Goal: Transaction & Acquisition: Purchase product/service

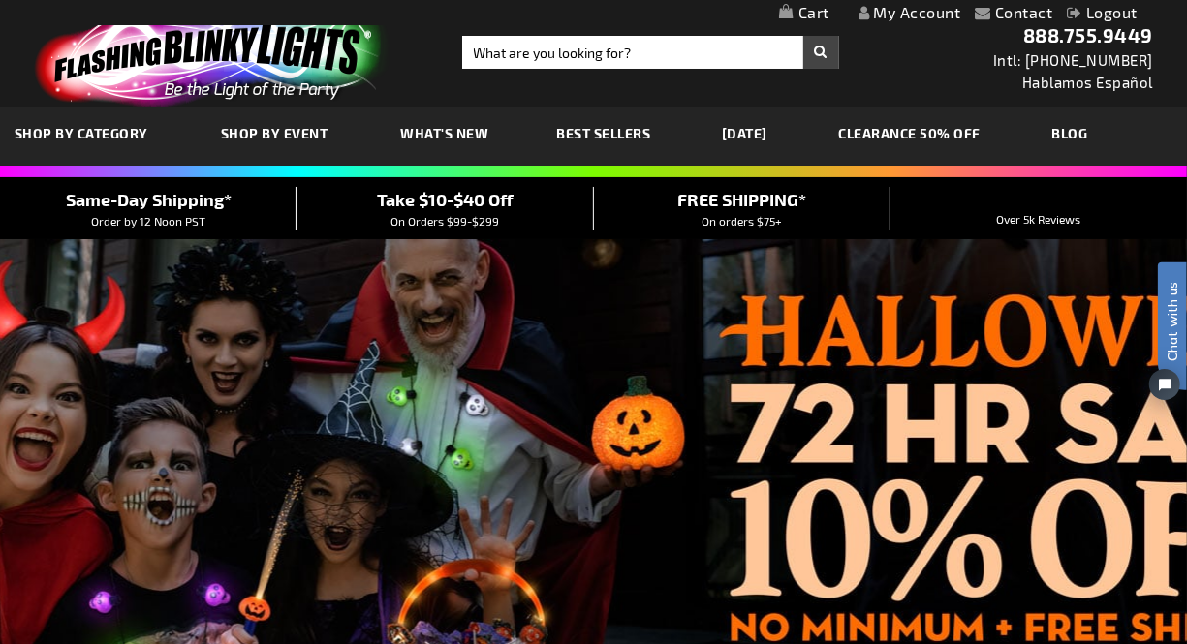
click at [746, 138] on link "[DATE]" at bounding box center [744, 133] width 75 height 65
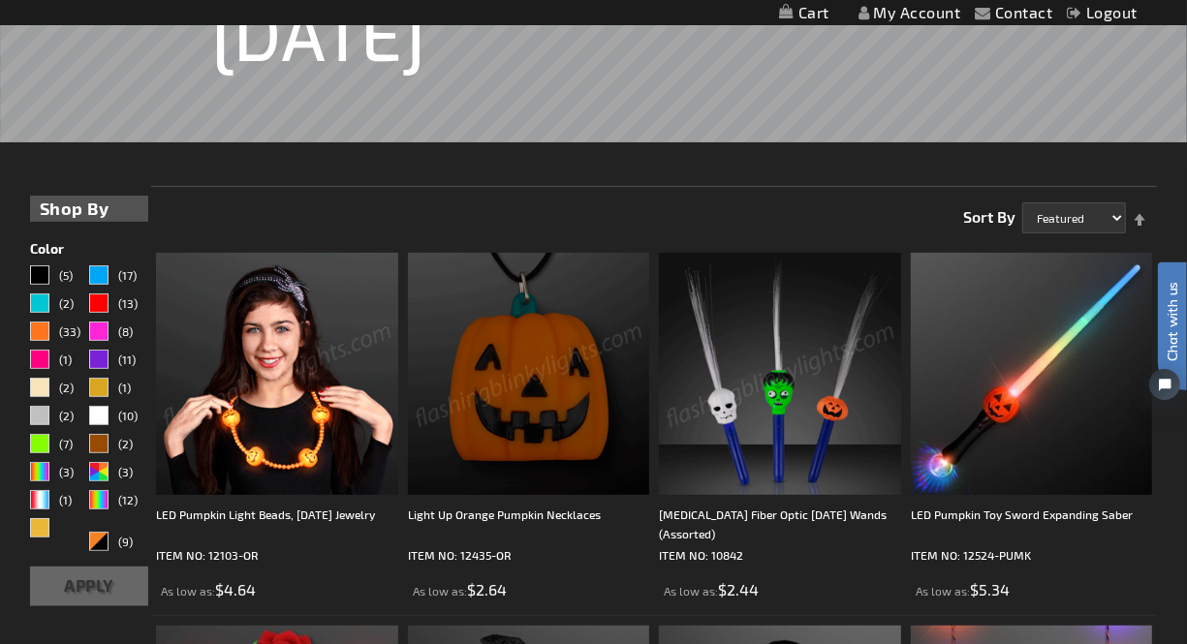
click at [270, 352] on img at bounding box center [277, 374] width 242 height 242
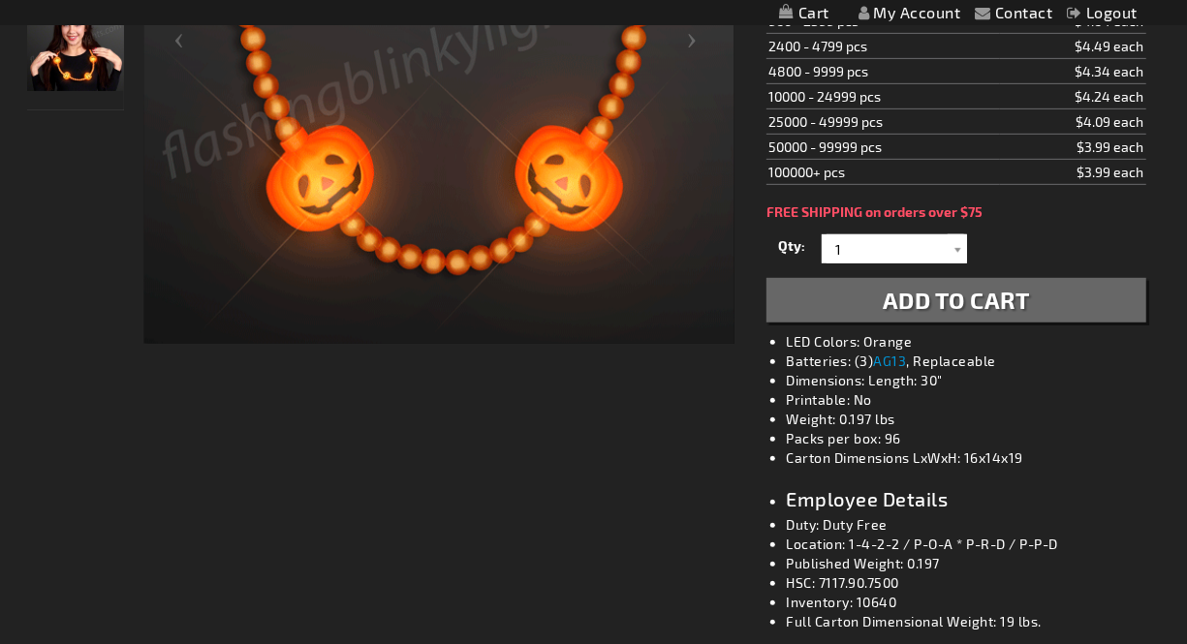
click at [860, 236] on input "1" at bounding box center [897, 249] width 141 height 29
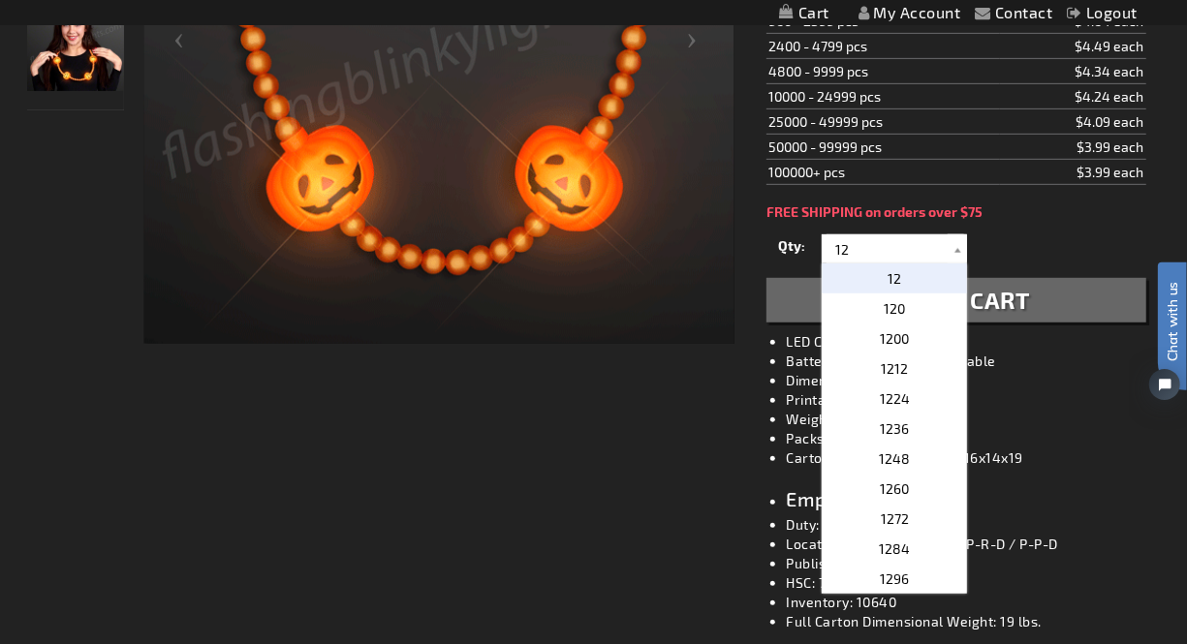
type input "1"
type input "24"
click at [1031, 298] on button "Add to Cart" at bounding box center [956, 300] width 379 height 45
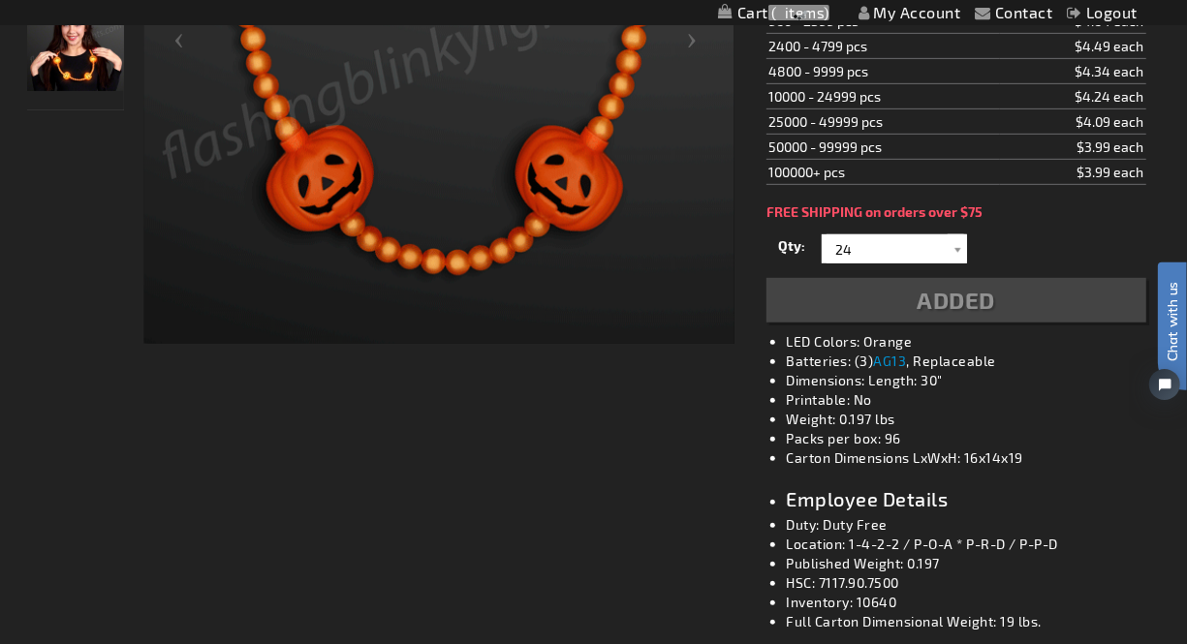
scroll to position [582, 0]
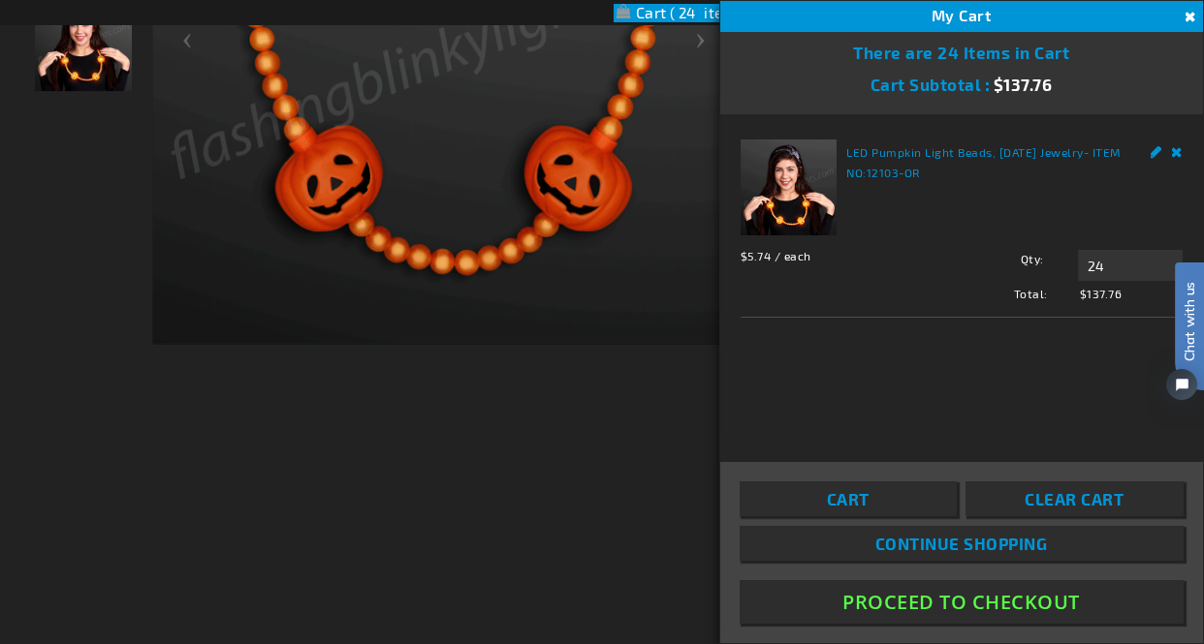
click at [948, 608] on button "Proceed To Checkout" at bounding box center [961, 603] width 444 height 44
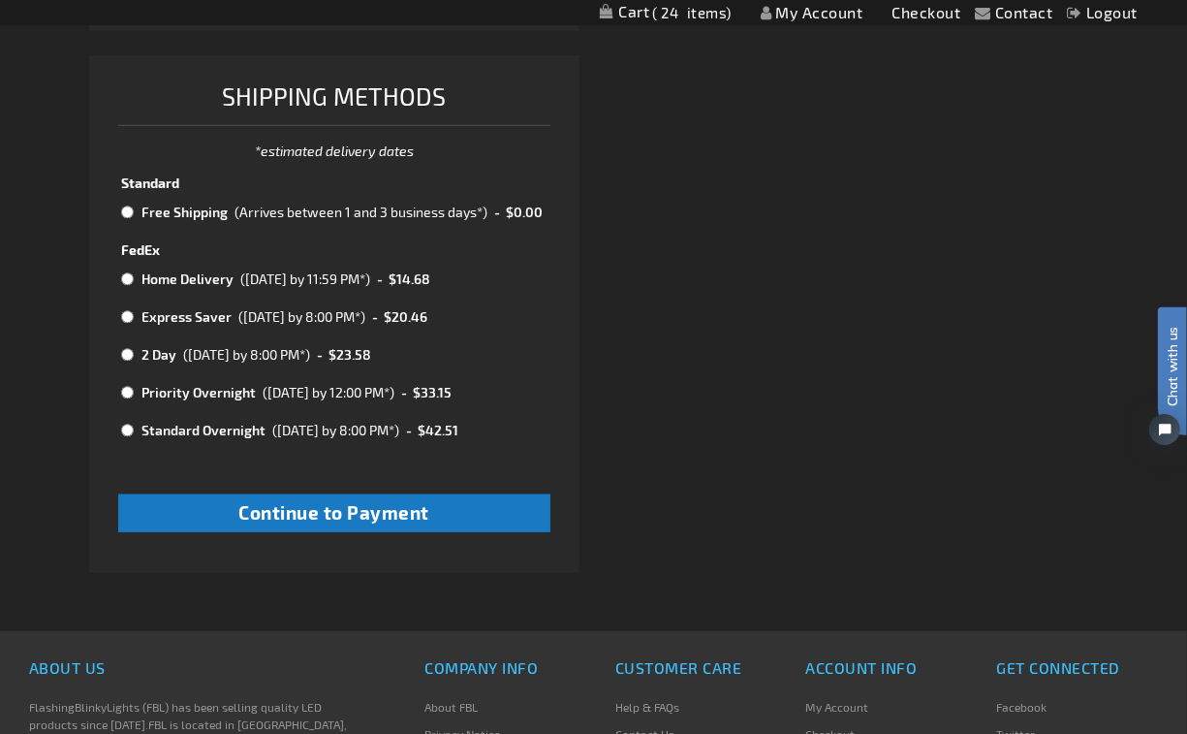
scroll to position [754, 0]
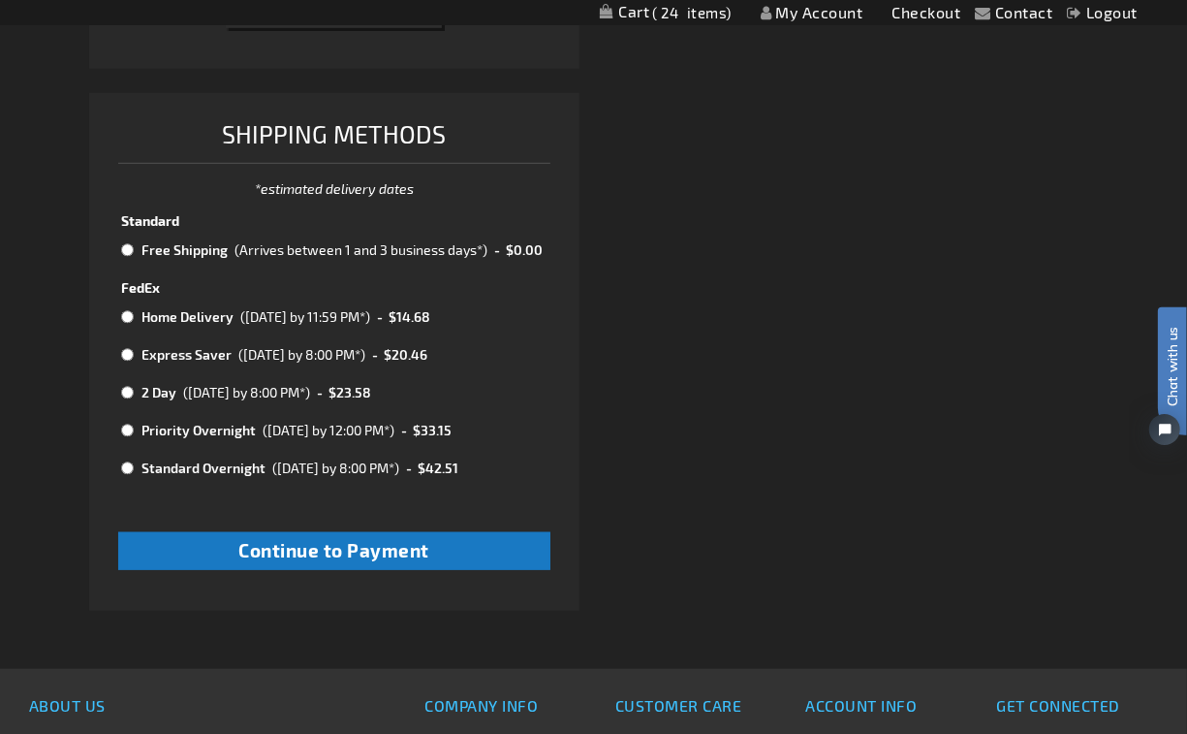
click at [123, 246] on input "radio" at bounding box center [127, 250] width 13 height 16
radio input "true"
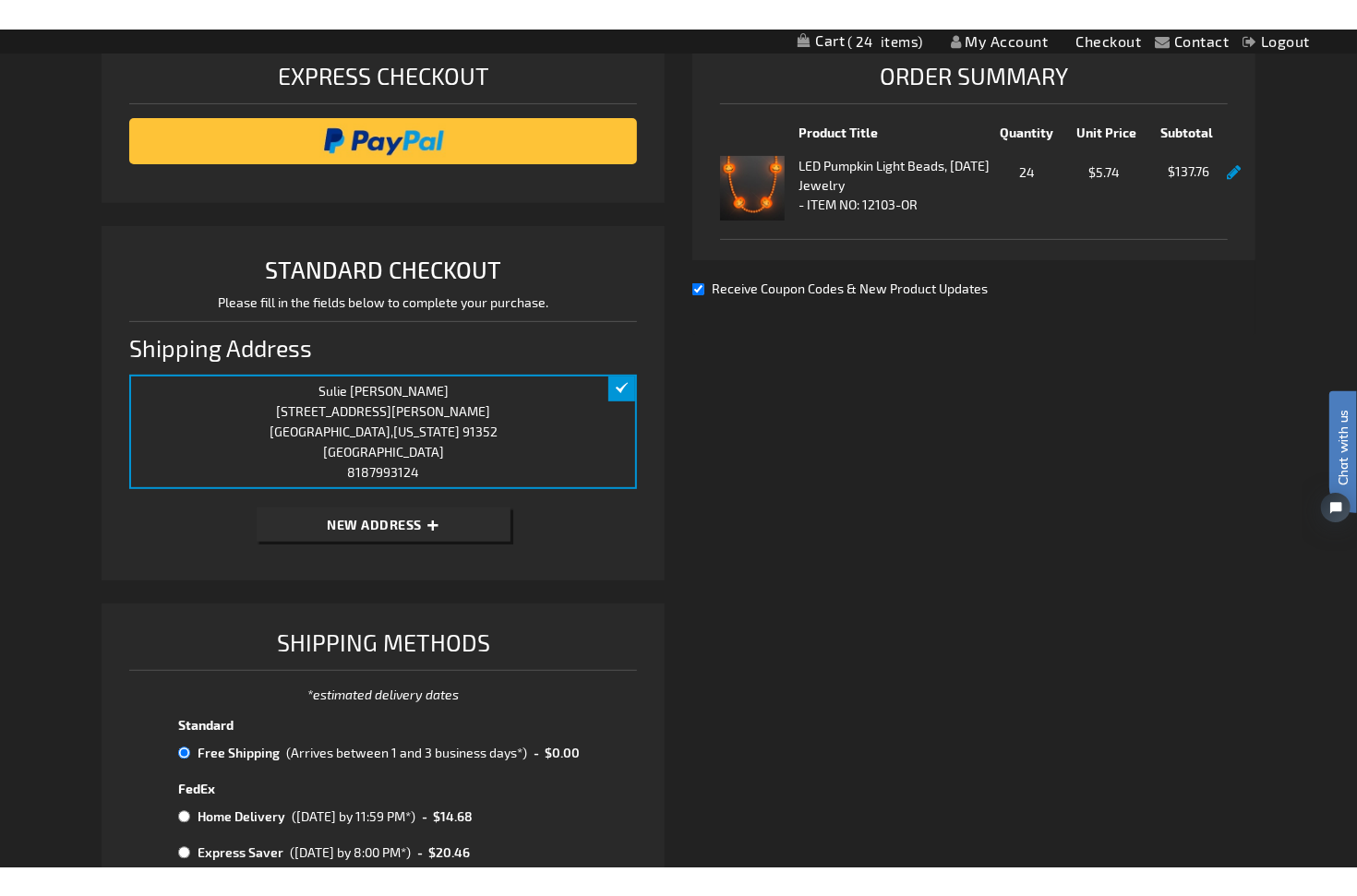
scroll to position [123, 0]
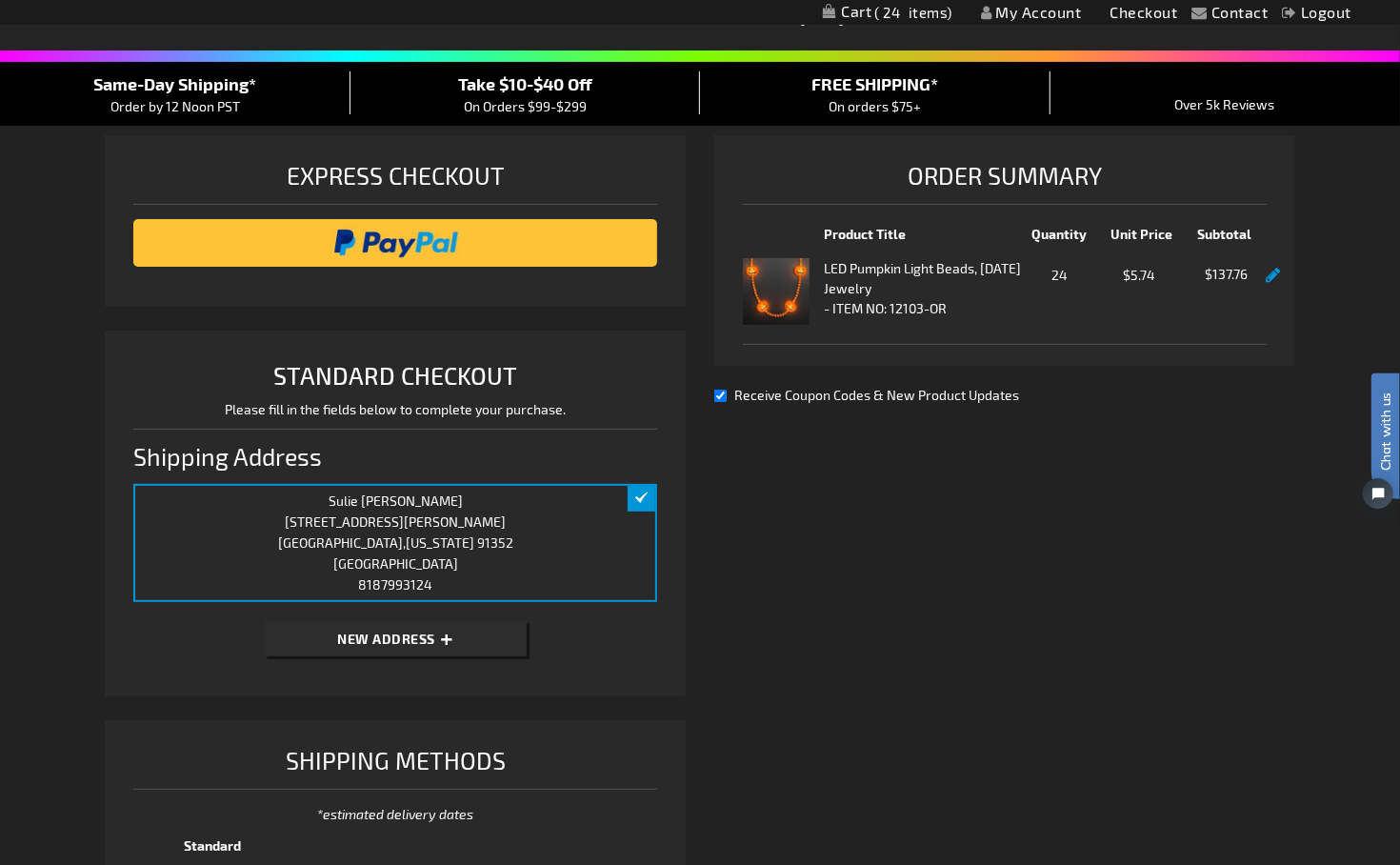
click at [931, 633] on div "Shipping Review & Payments Estimated Total $150.85 24 Express Checkout STANDARD…" at bounding box center [700, 692] width 1190 height 1113
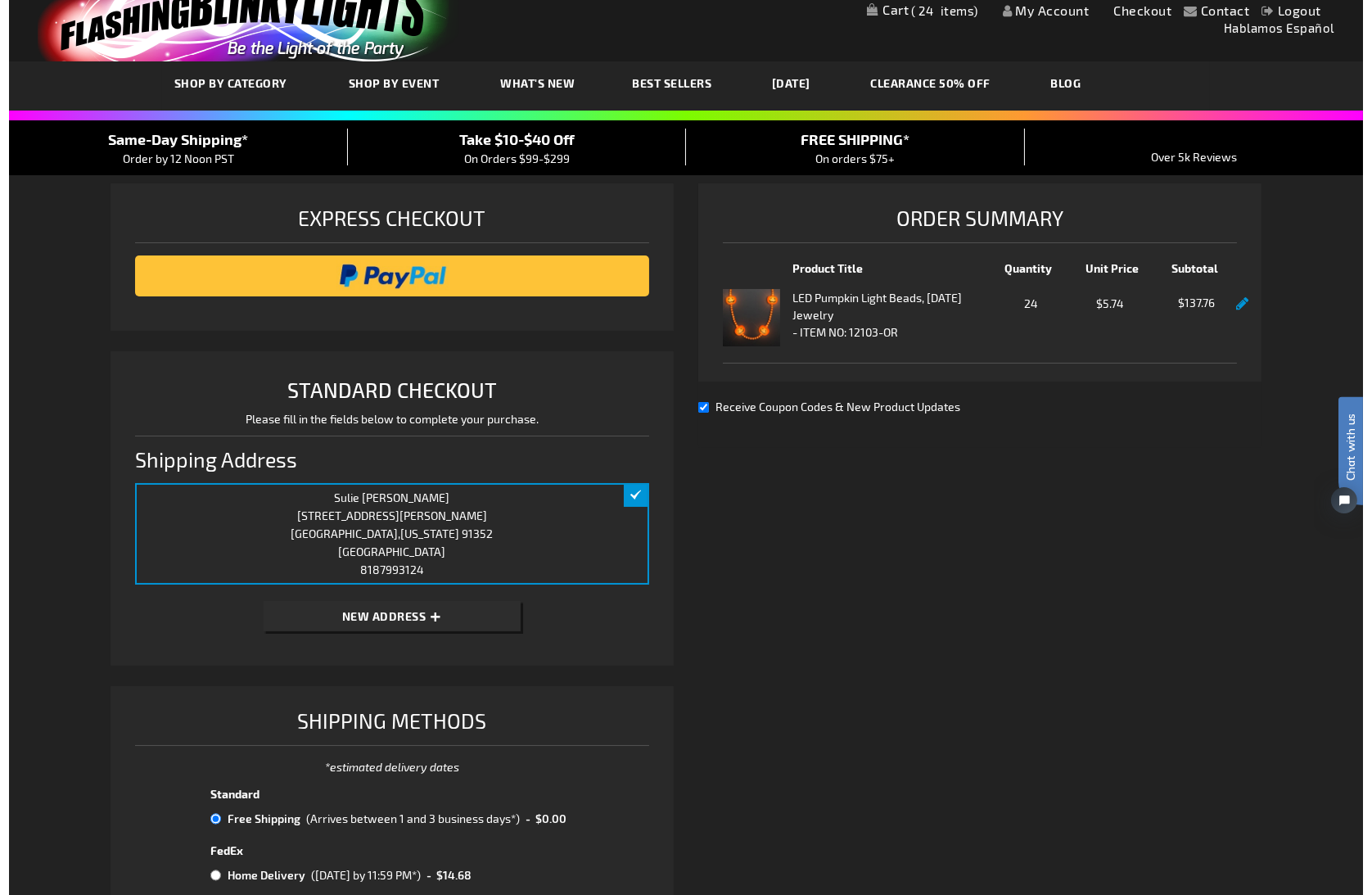
scroll to position [0, 0]
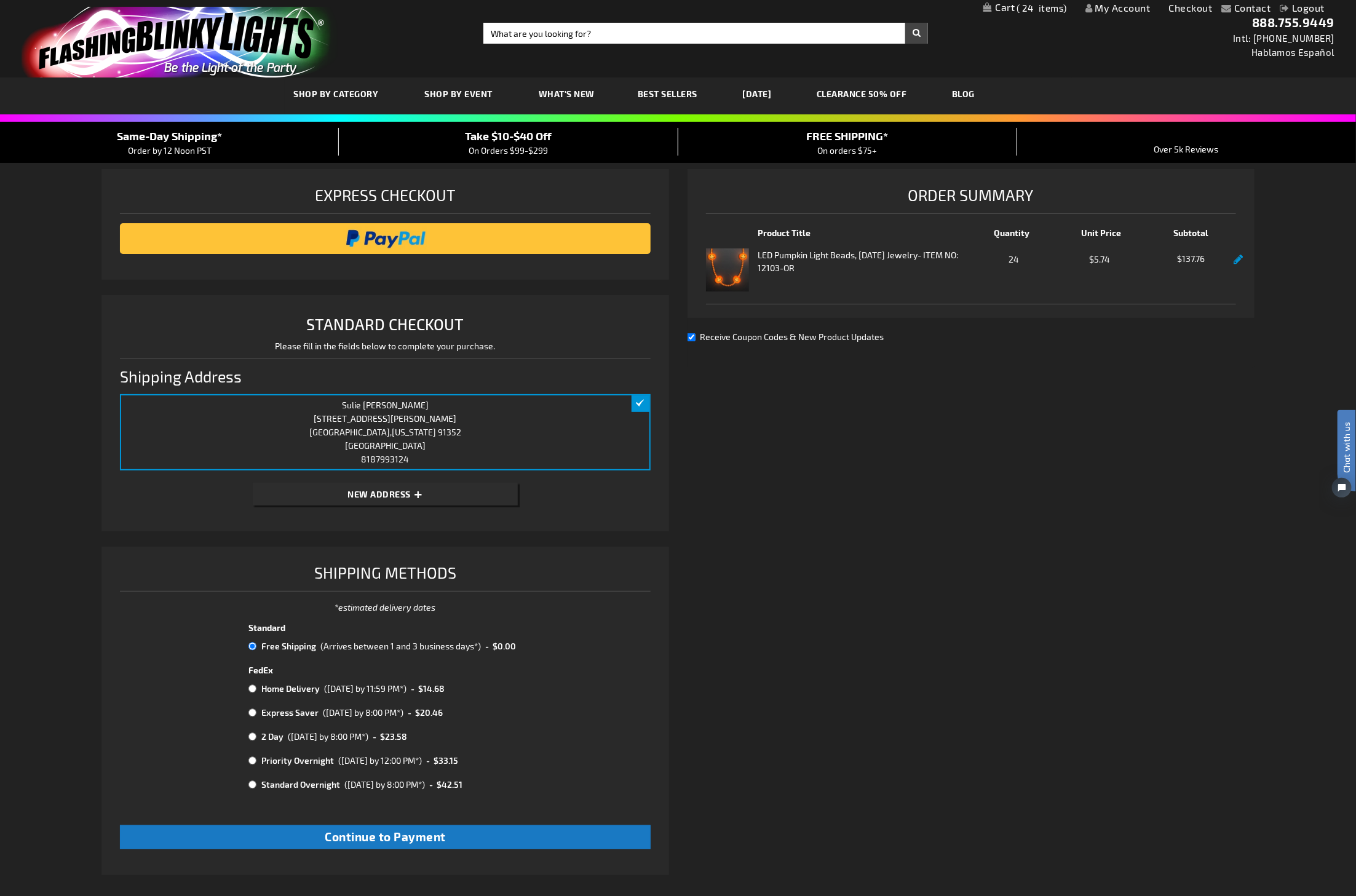
click at [753, 409] on div "Contact Compare Products My Account Checkout Logout Skip to Content My Cart 24 …" at bounding box center [678, 594] width 1356 height 1188
click at [509, 409] on button "Continue to Payment" at bounding box center [385, 838] width 530 height 24
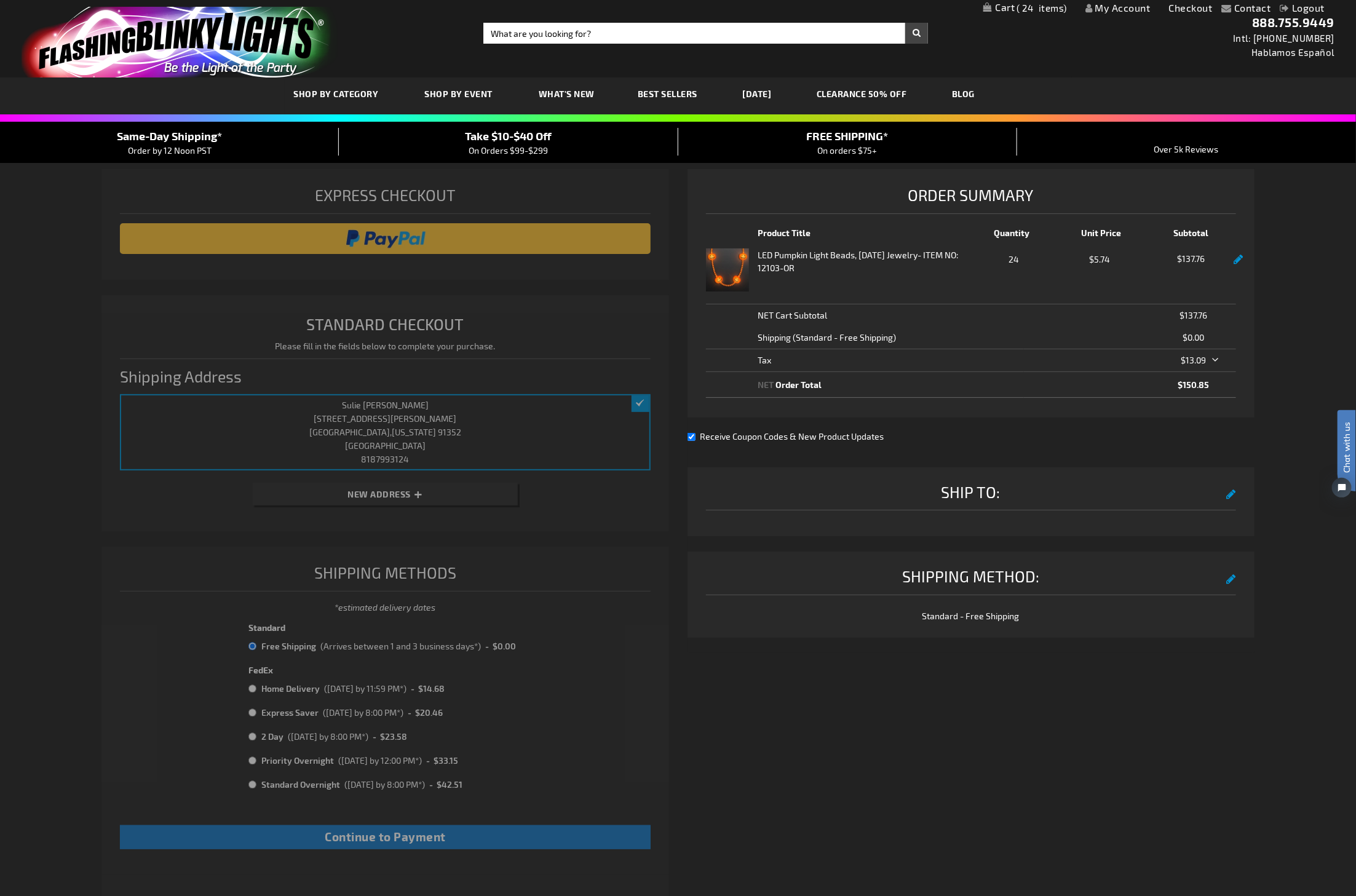
select select "7924161bbfbec3328b4de91c92da9b0ad0bd7c0f"
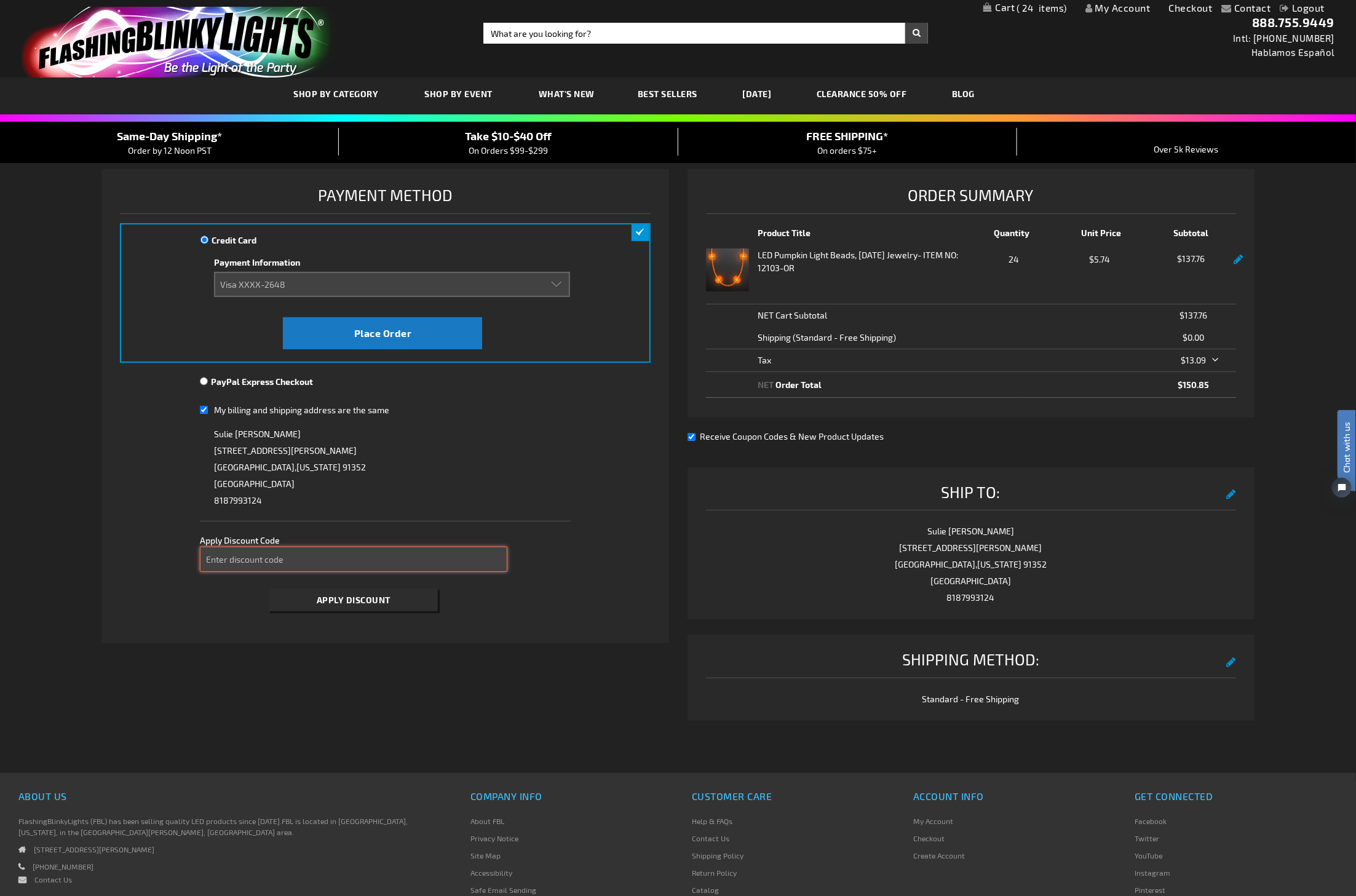
click at [221, 409] on input "Enter discount code" at bounding box center [353, 560] width 308 height 25
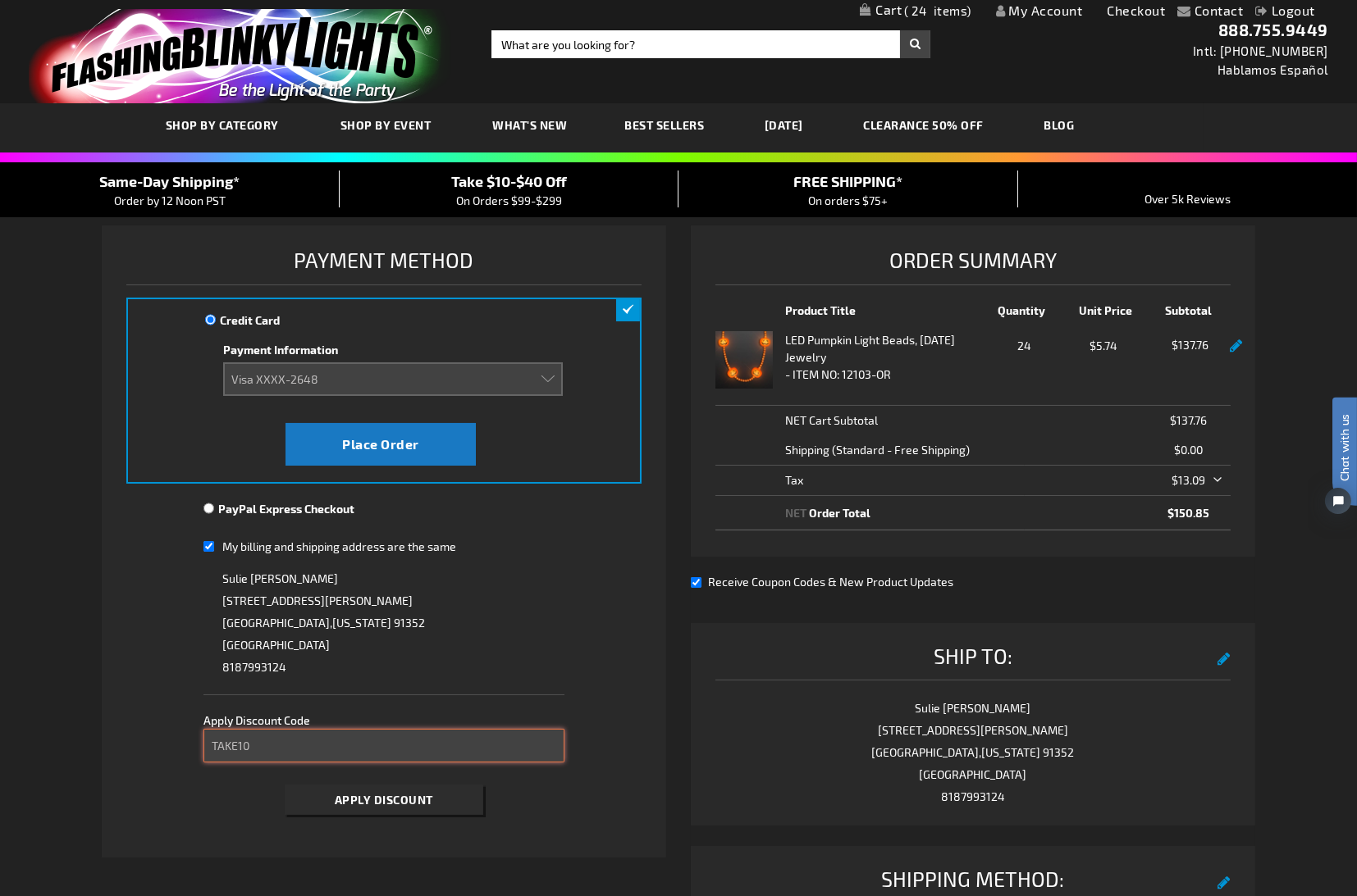
type input "TAKE10"
click at [940, 13] on span "24" at bounding box center [938, 10] width 67 height 14
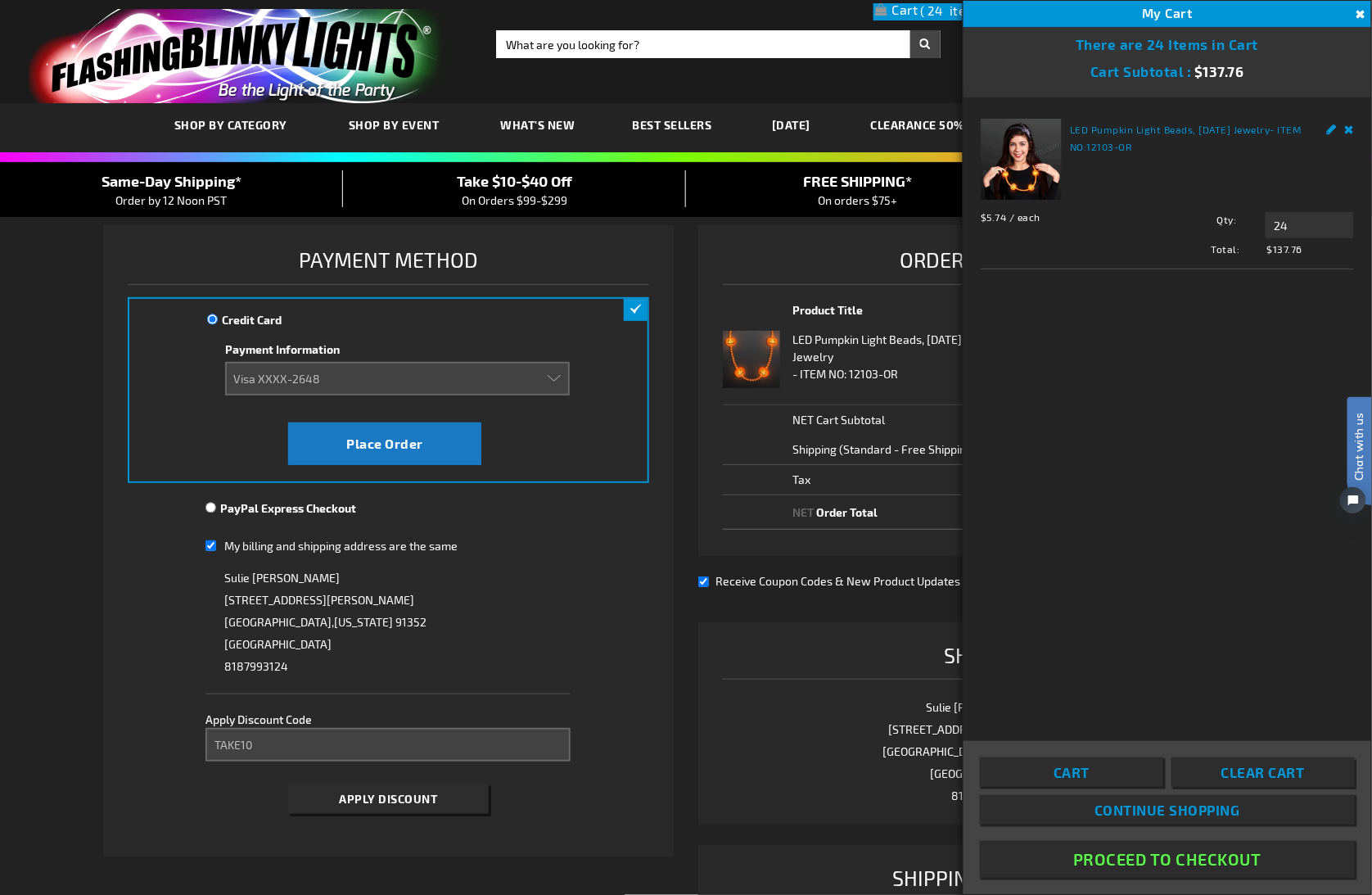
click at [1002, 544] on span "Clear Cart" at bounding box center [1263, 772] width 84 height 16
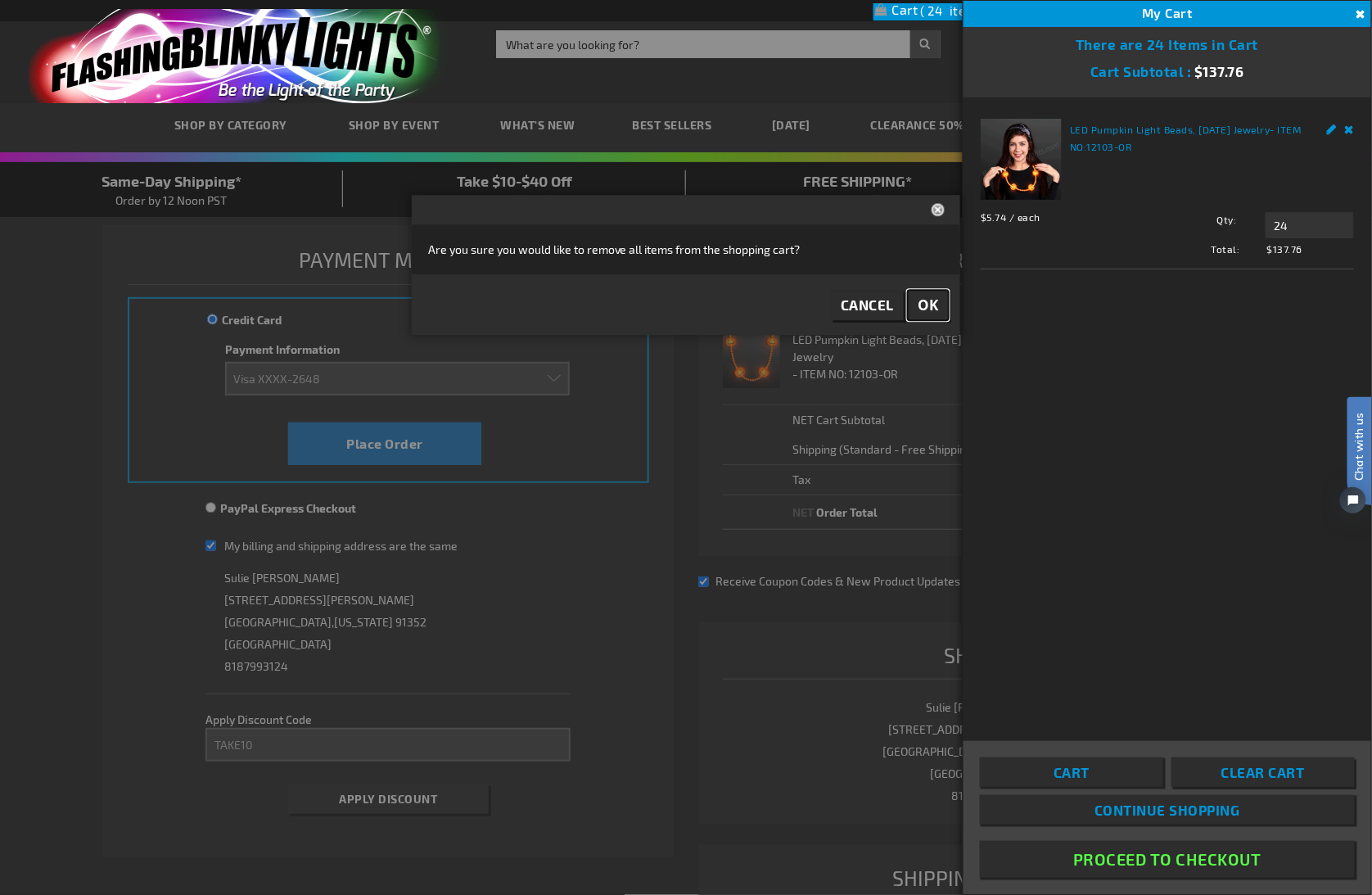
click at [924, 305] on span "OK" at bounding box center [928, 305] width 21 height 19
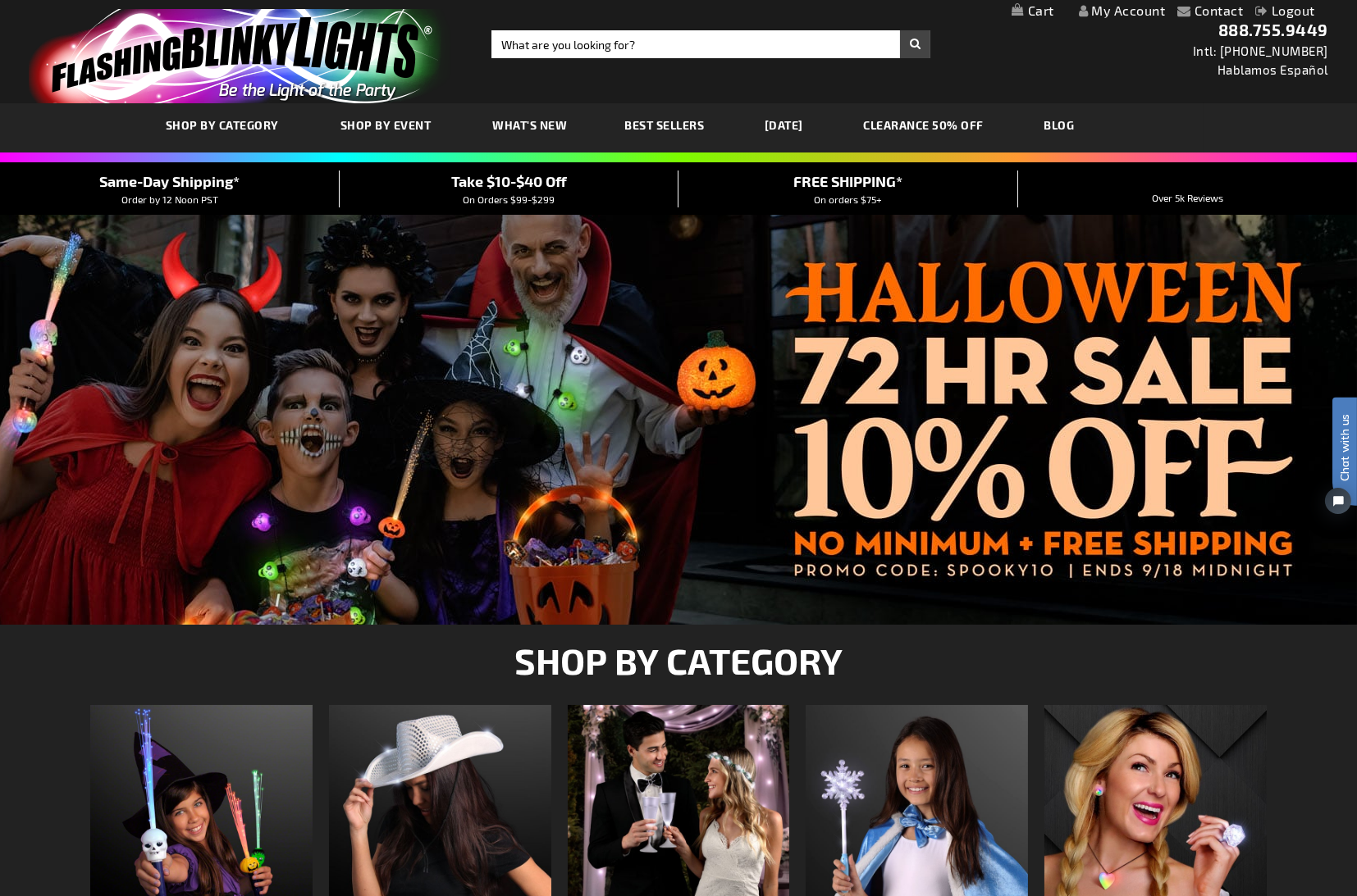
click at [696, 894] on img at bounding box center [679, 816] width 223 height 223
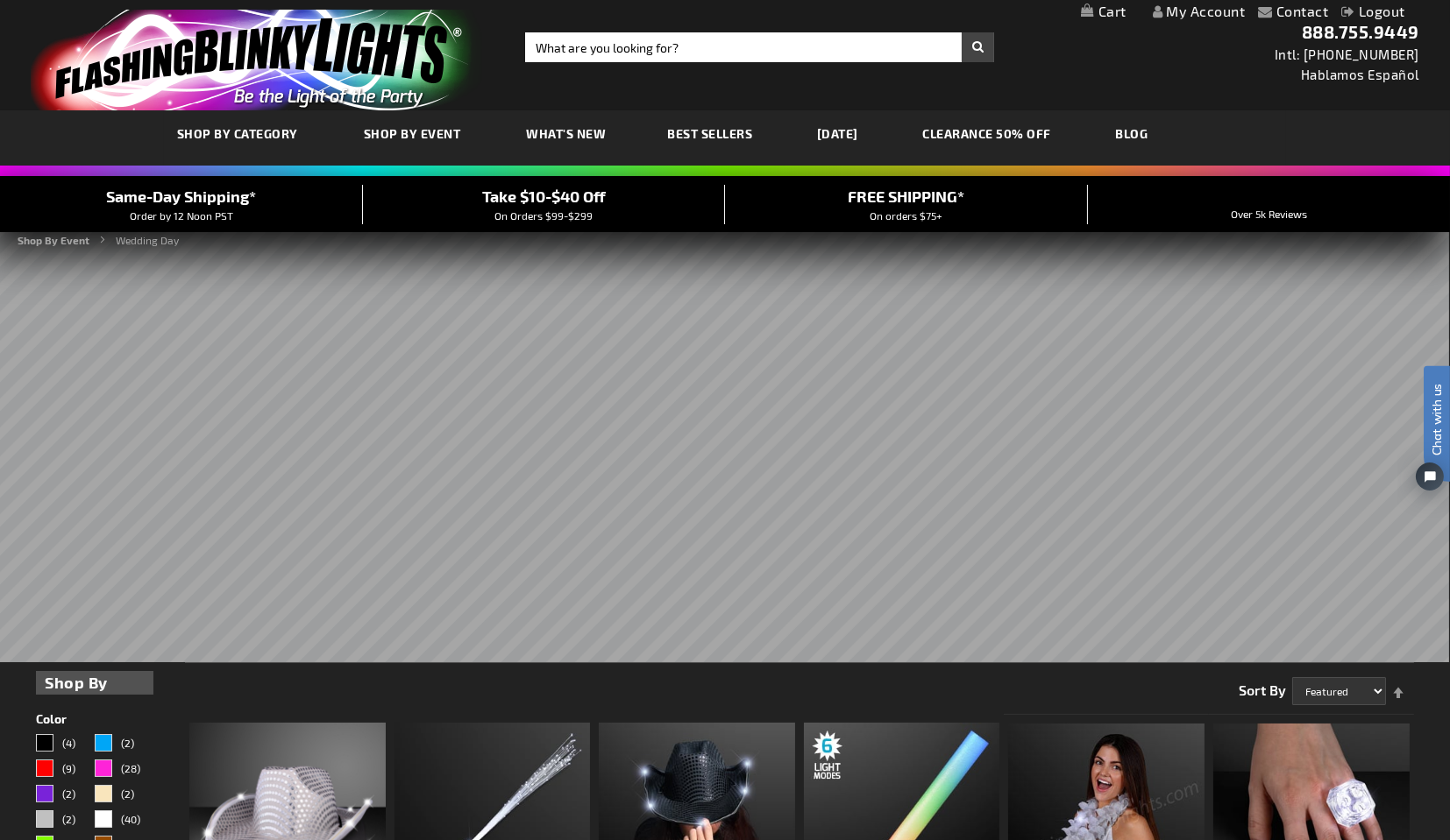
click at [855, 139] on link "[DATE]" at bounding box center [838, 133] width 68 height 59
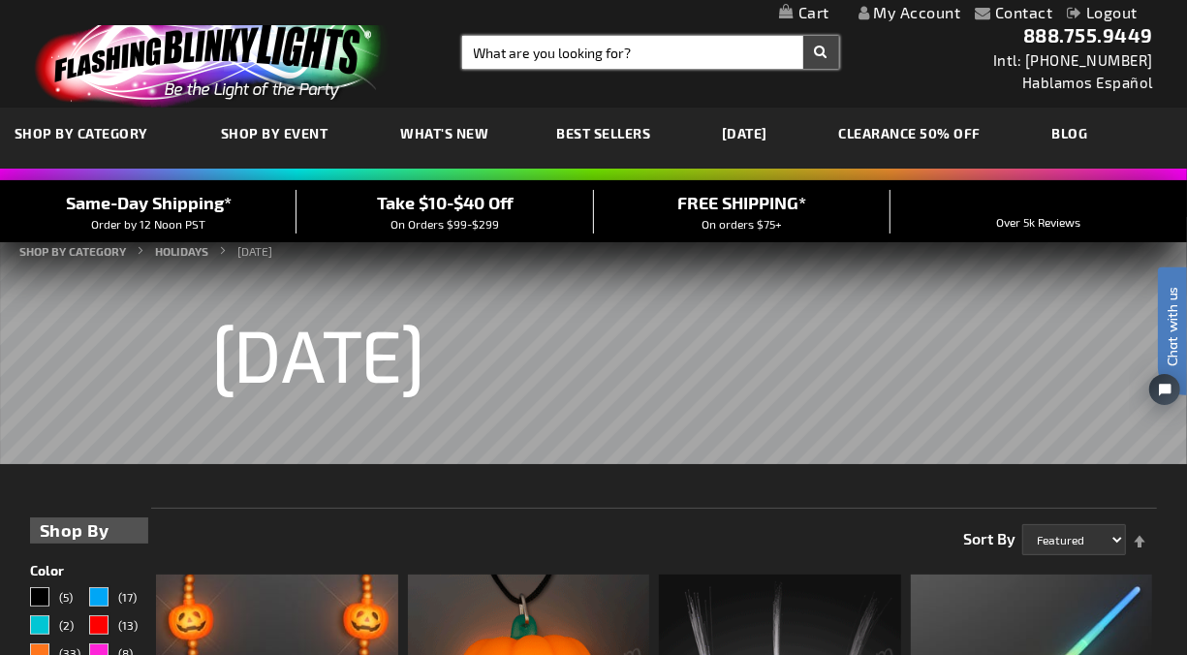
click at [522, 61] on input "Search" at bounding box center [650, 52] width 377 height 33
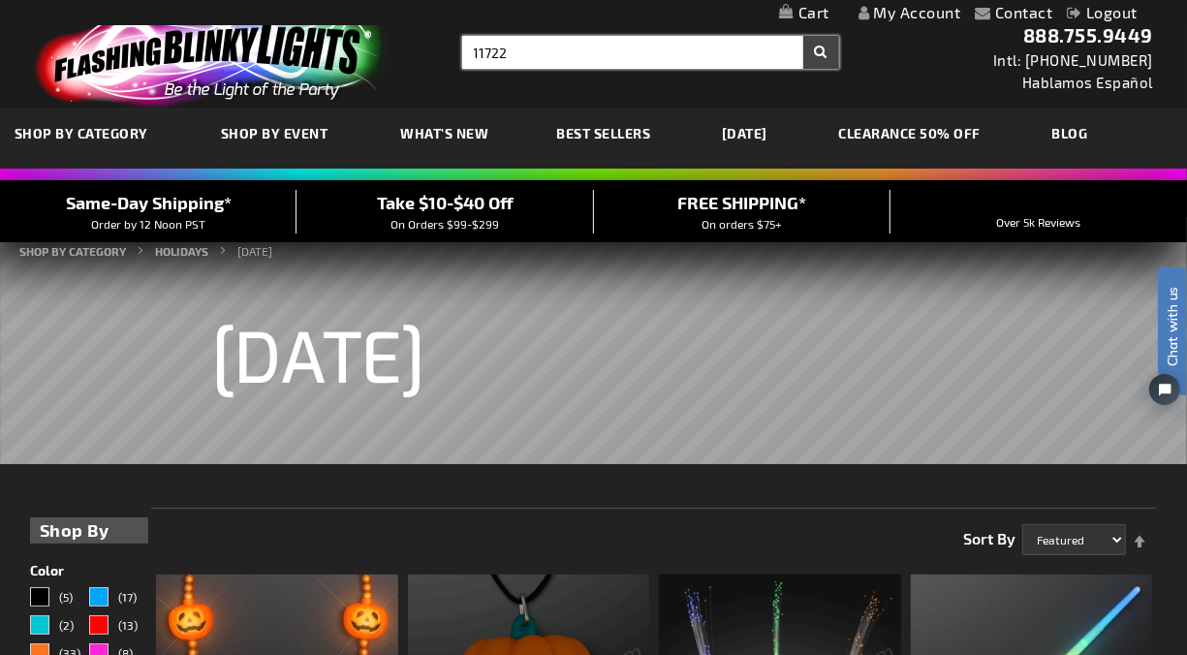
type input "11722"
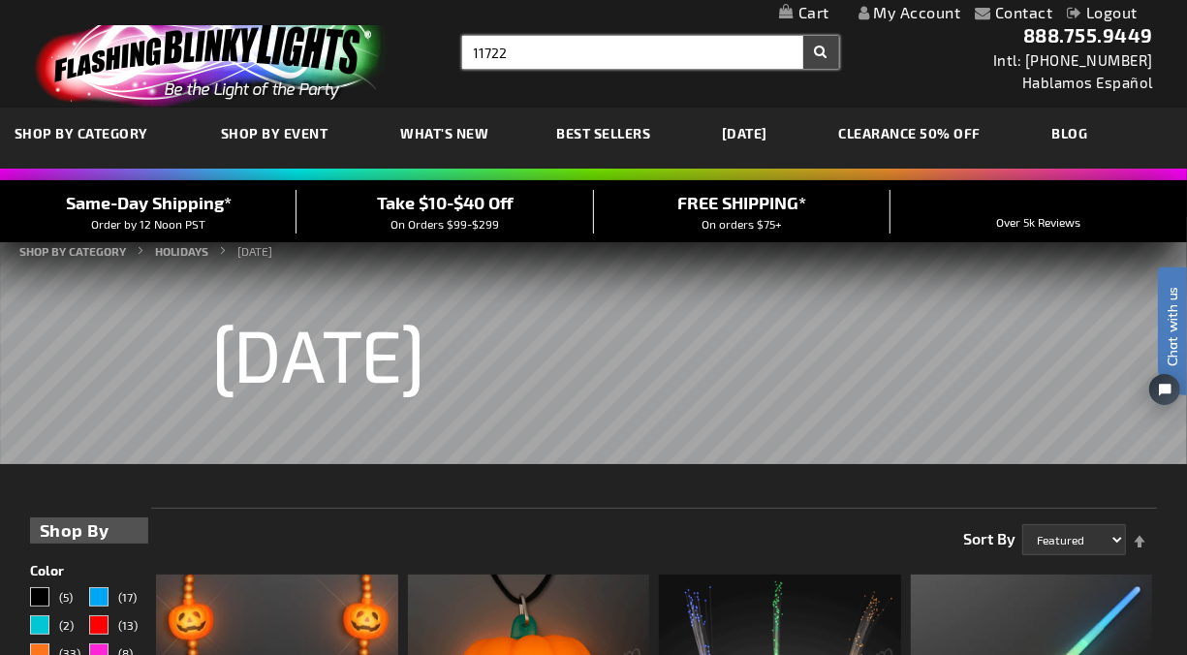
click at [803, 36] on button "Search" at bounding box center [821, 52] width 36 height 33
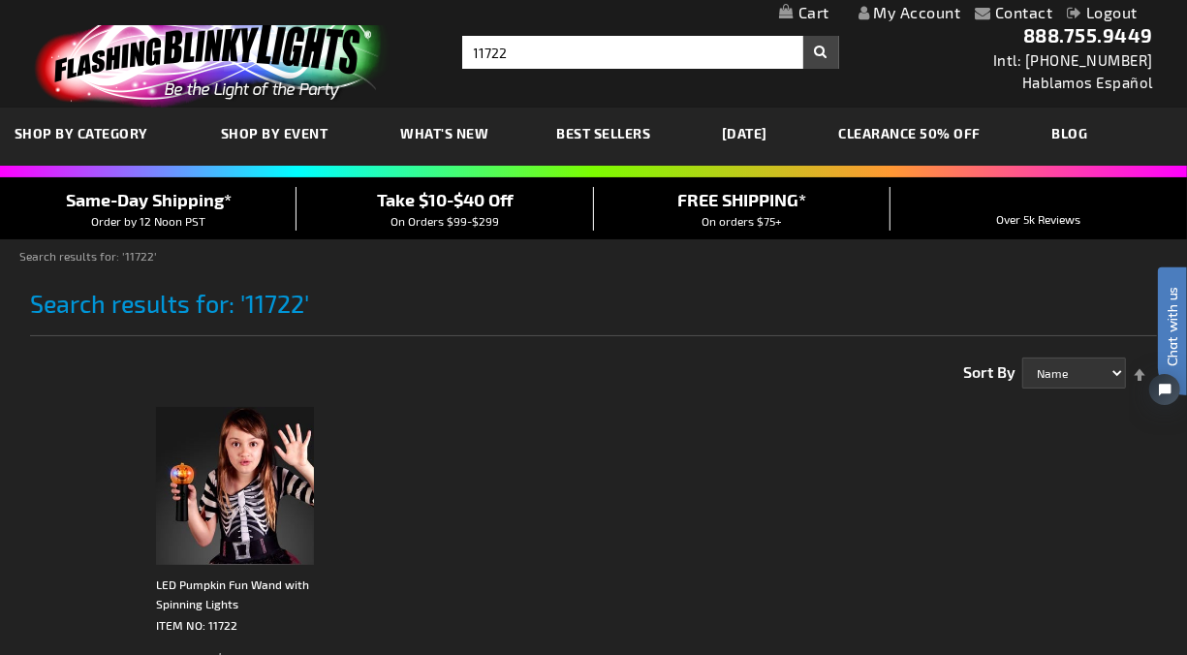
scroll to position [108, 0]
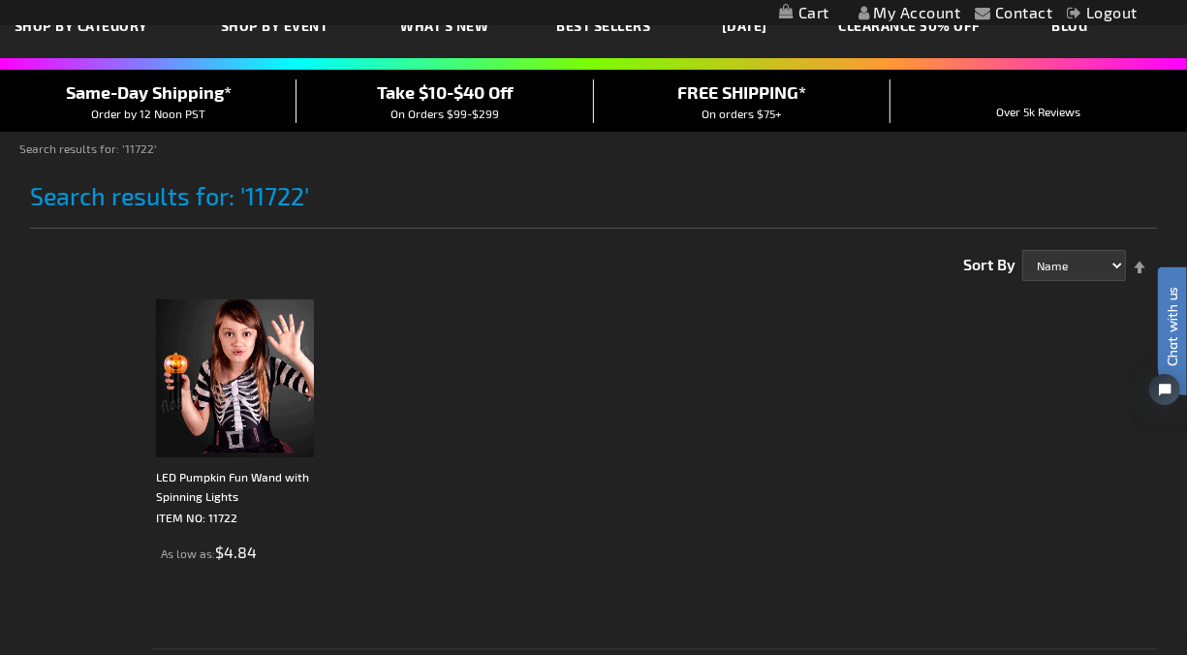
click at [519, 196] on h1 "Search results for: '11722'" at bounding box center [594, 205] width 1128 height 47
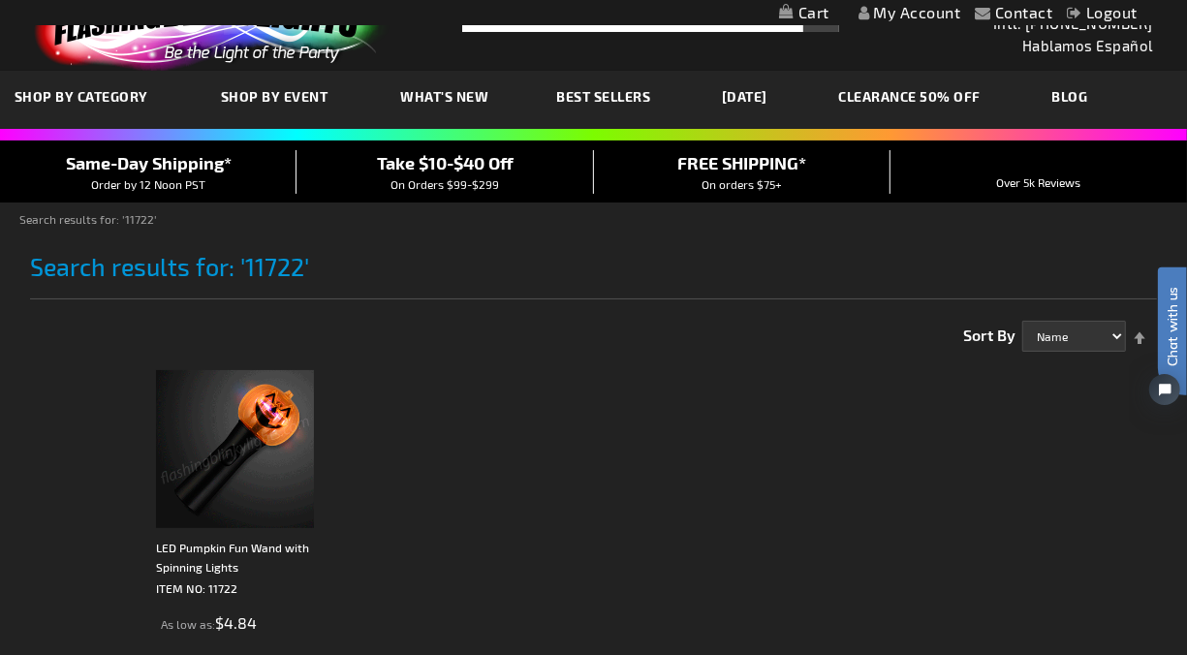
scroll to position [0, 0]
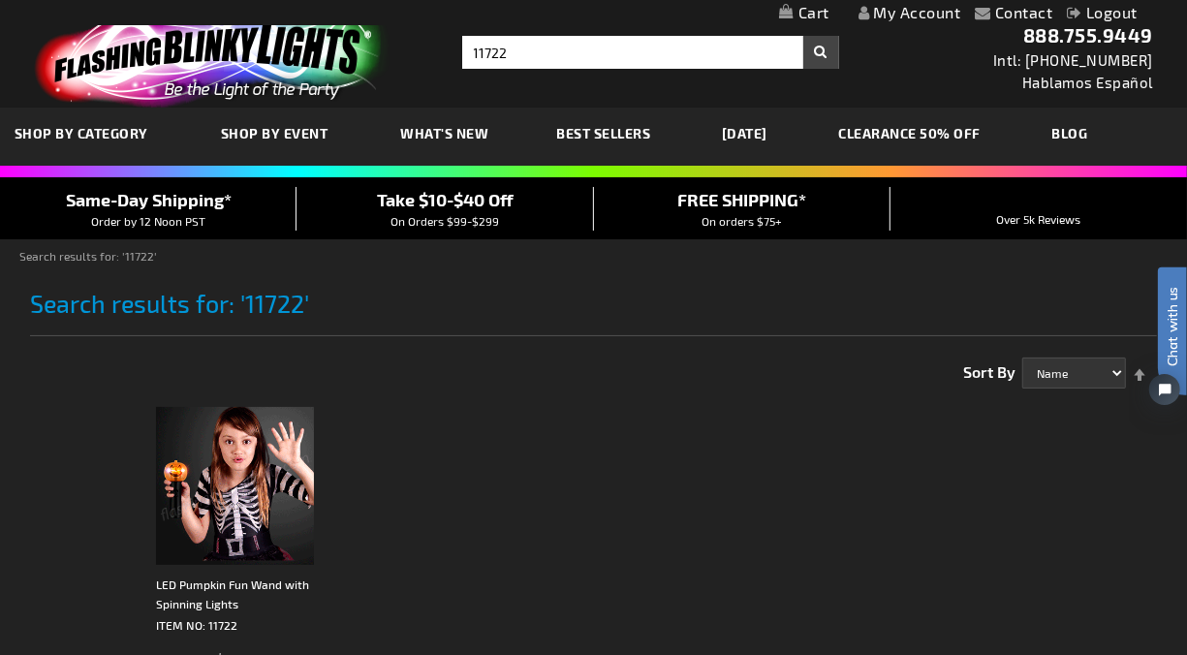
click at [176, 62] on img at bounding box center [208, 55] width 378 height 105
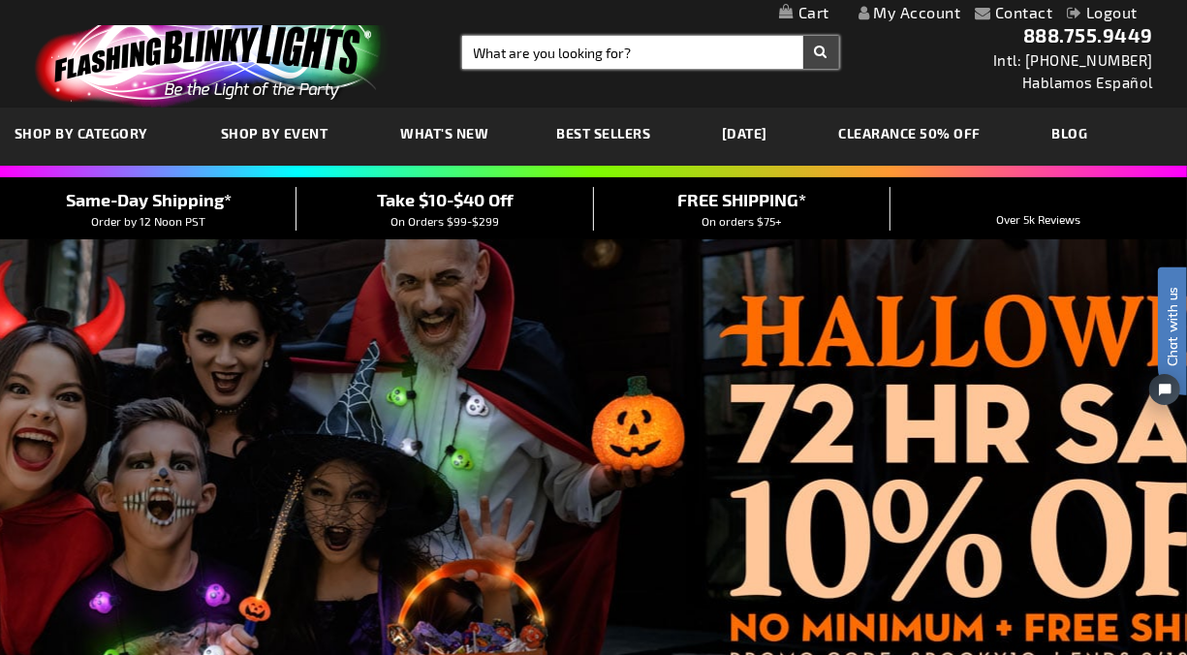
click at [561, 47] on input "Search" at bounding box center [650, 52] width 377 height 33
click at [535, 43] on input "Search" at bounding box center [650, 52] width 377 height 33
click at [501, 55] on input "Search" at bounding box center [650, 52] width 377 height 33
type input "10856"
click at [803, 36] on button "Search" at bounding box center [821, 52] width 36 height 33
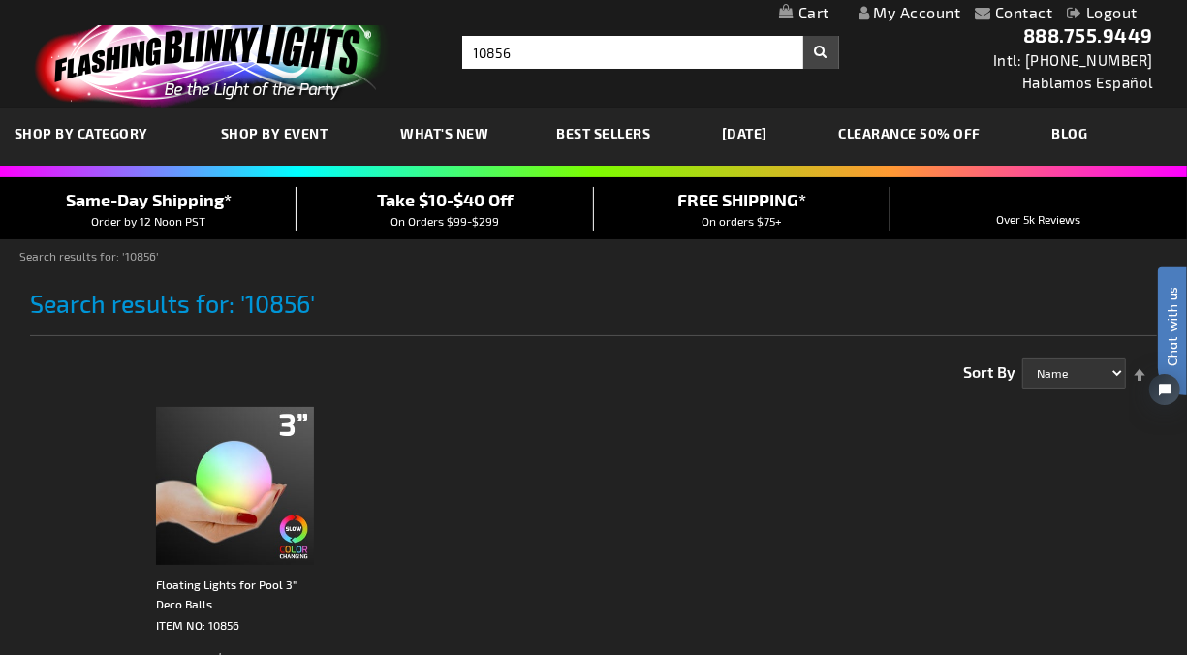
click at [506, 317] on h1 "Search results for: '10856'" at bounding box center [594, 313] width 1128 height 47
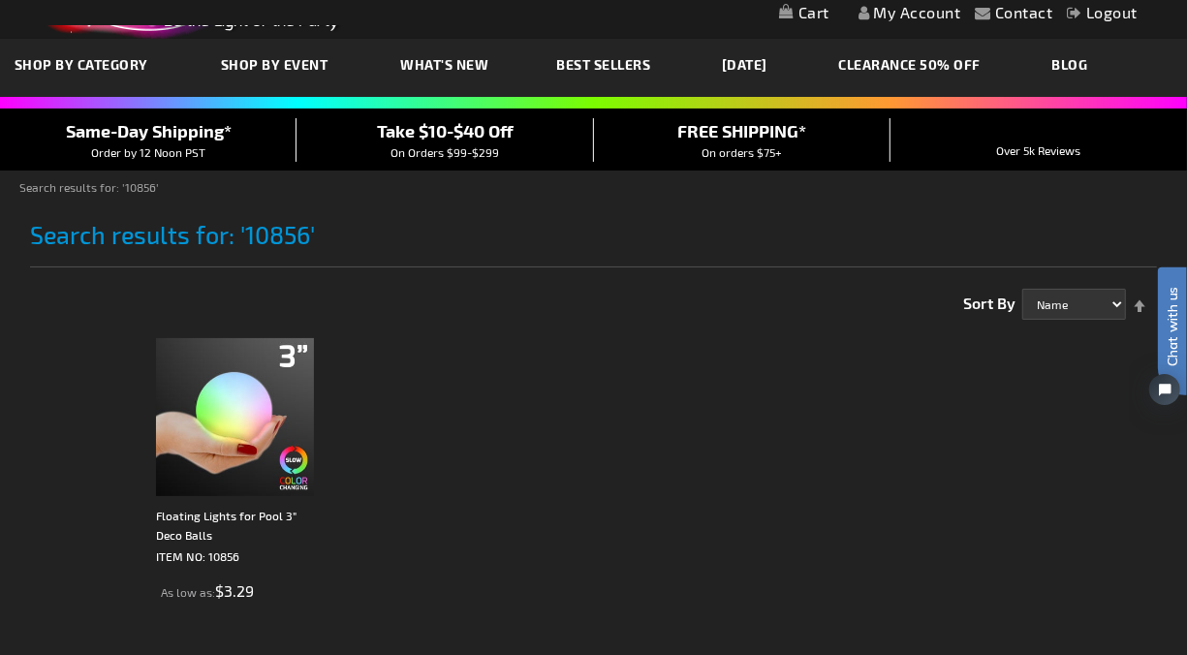
scroll to position [108, 0]
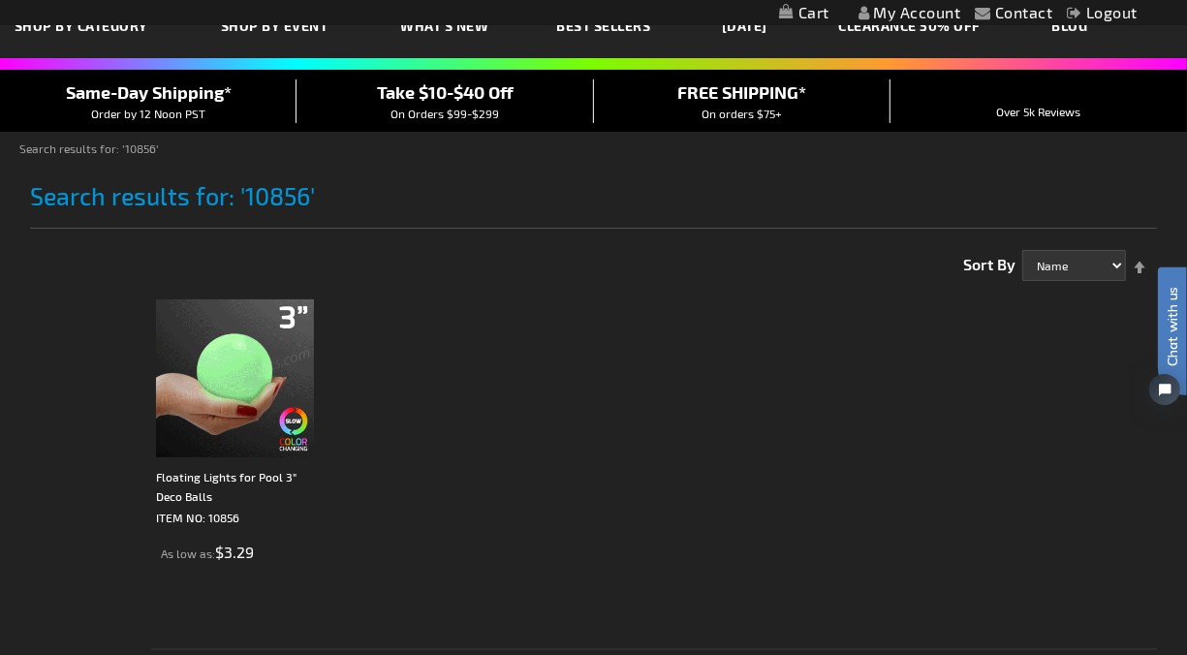
click at [254, 337] on img at bounding box center [235, 378] width 158 height 158
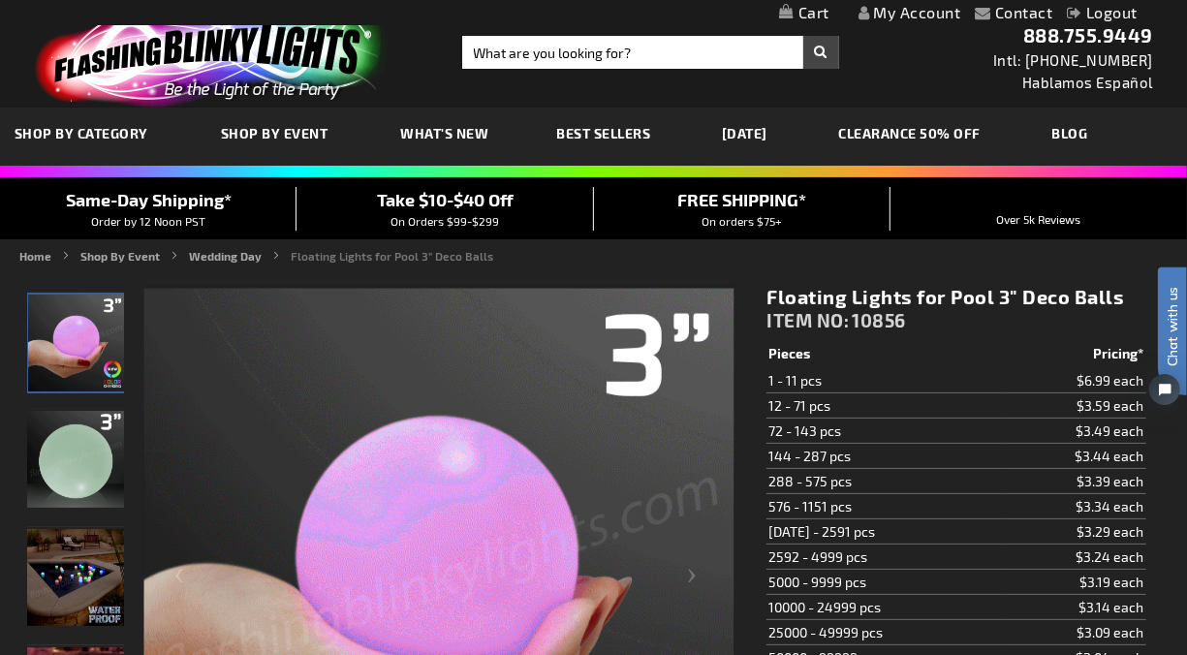
click at [890, 317] on span "10856" at bounding box center [879, 320] width 54 height 22
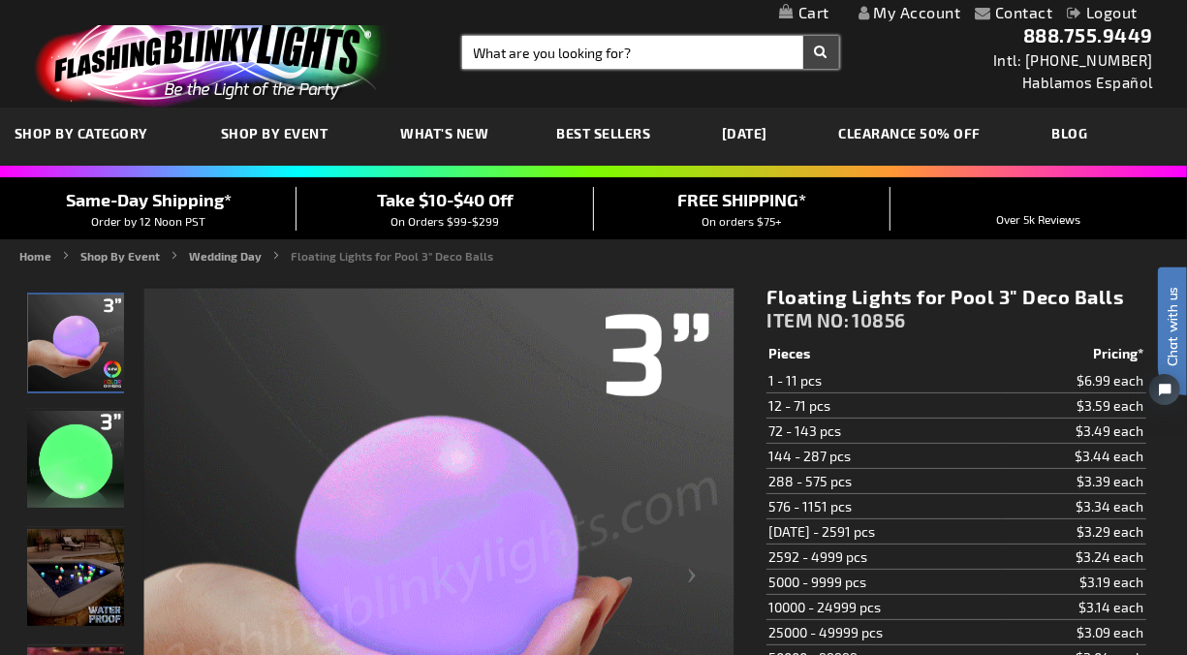
click at [511, 50] on input "Search" at bounding box center [650, 52] width 377 height 33
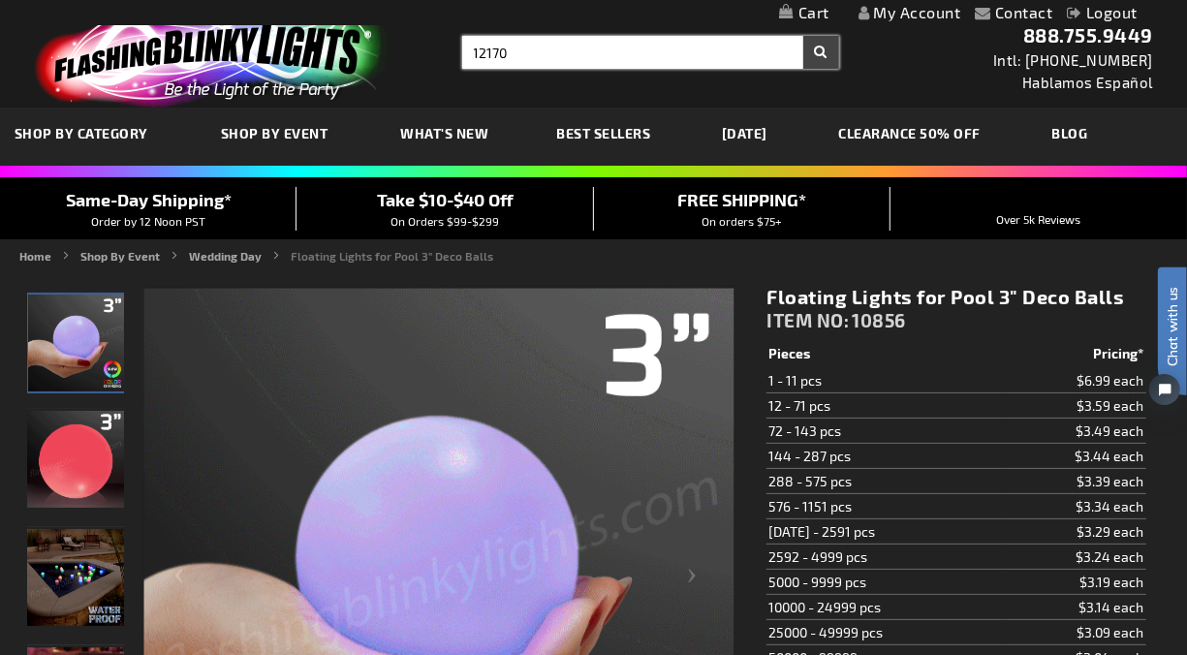
type input "12170"
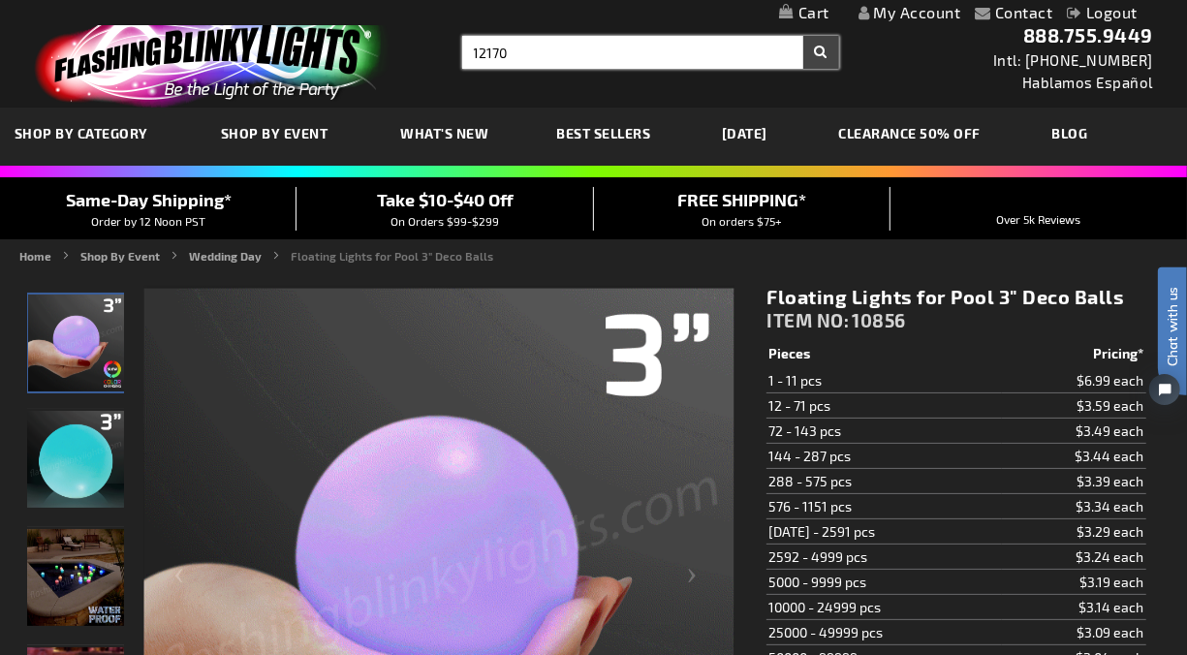
click at [803, 36] on button "Search" at bounding box center [821, 52] width 36 height 33
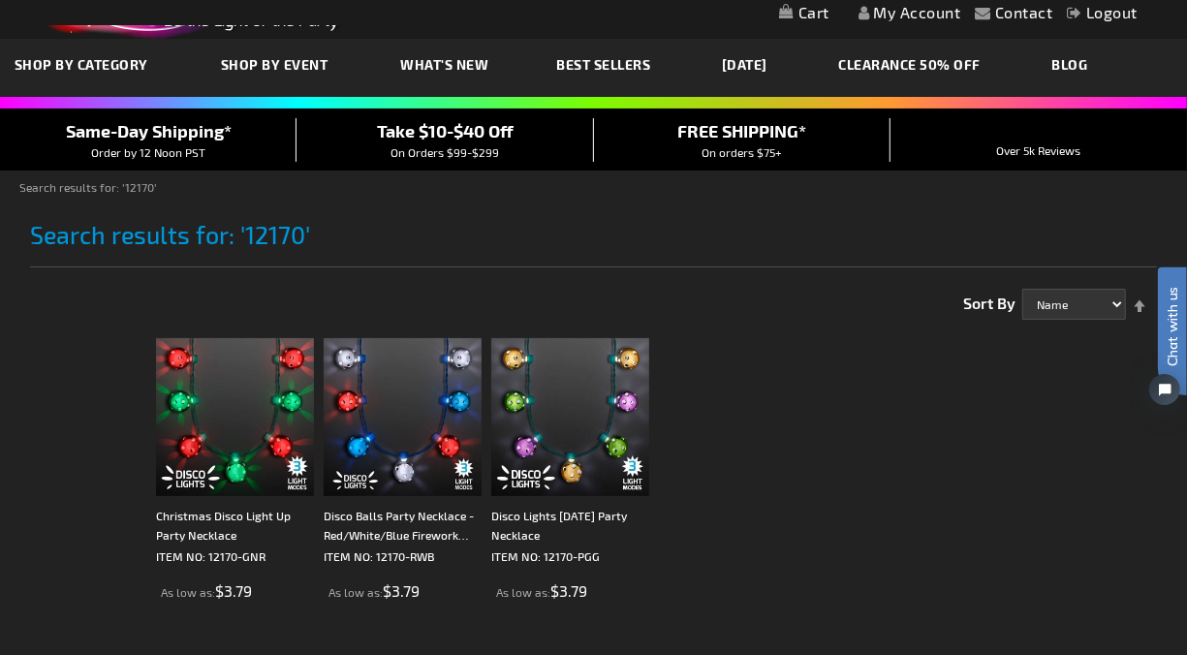
scroll to position [108, 0]
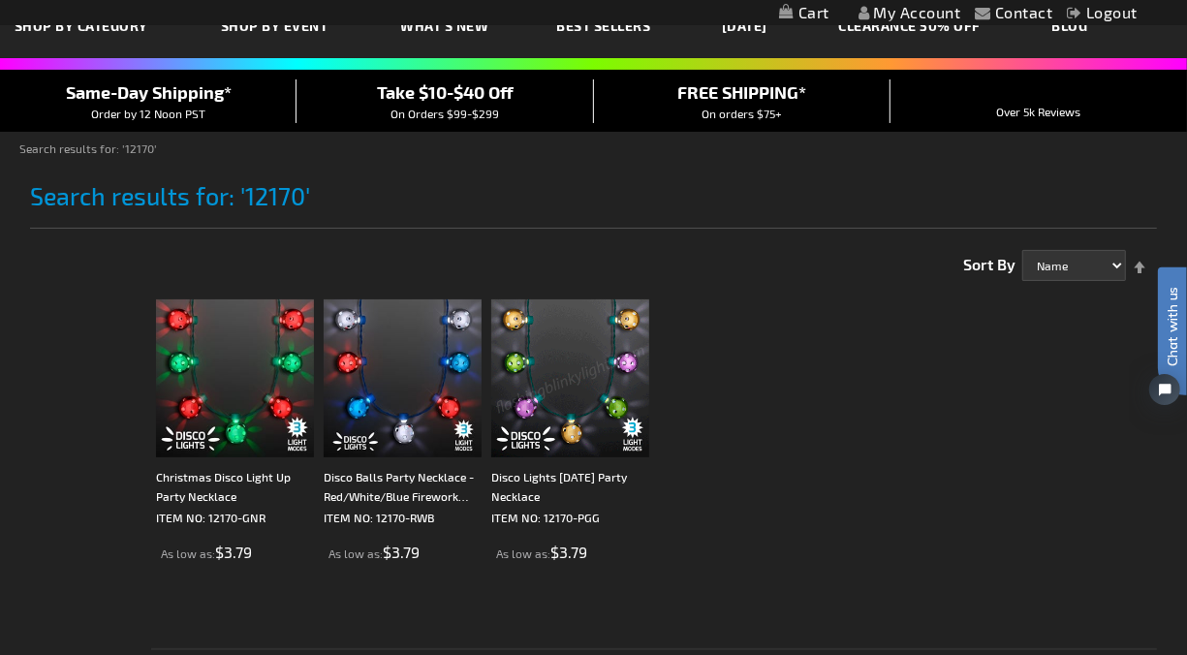
click at [593, 364] on img at bounding box center [570, 378] width 158 height 158
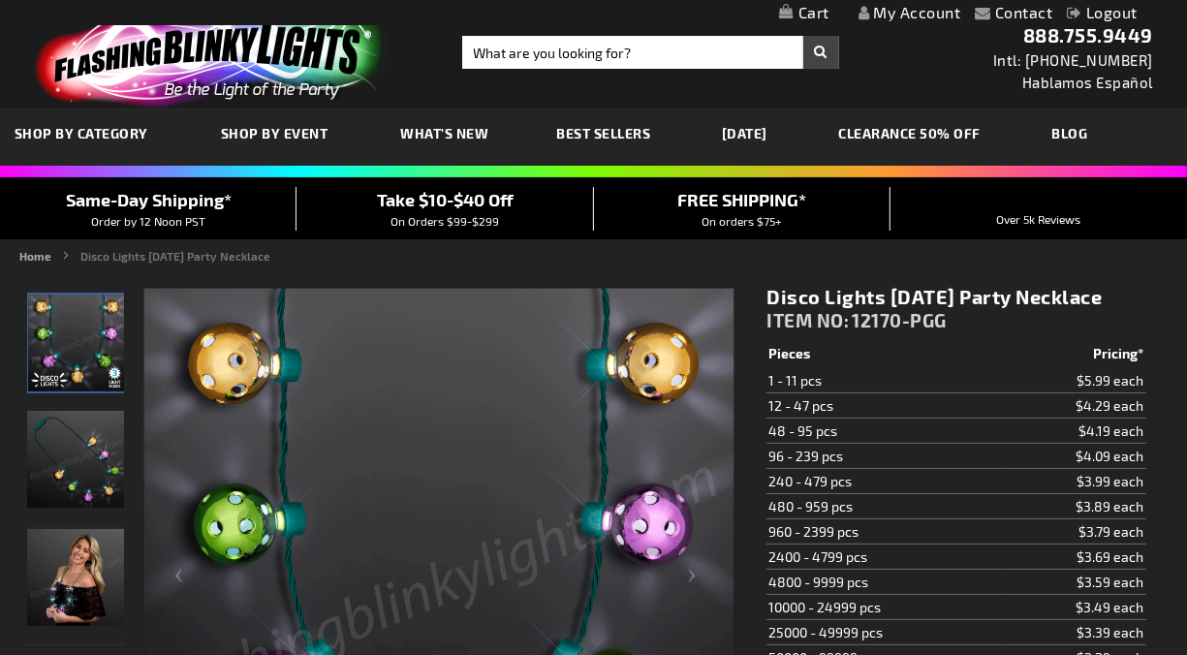
click at [918, 310] on span "12170-PGG" at bounding box center [899, 320] width 95 height 22
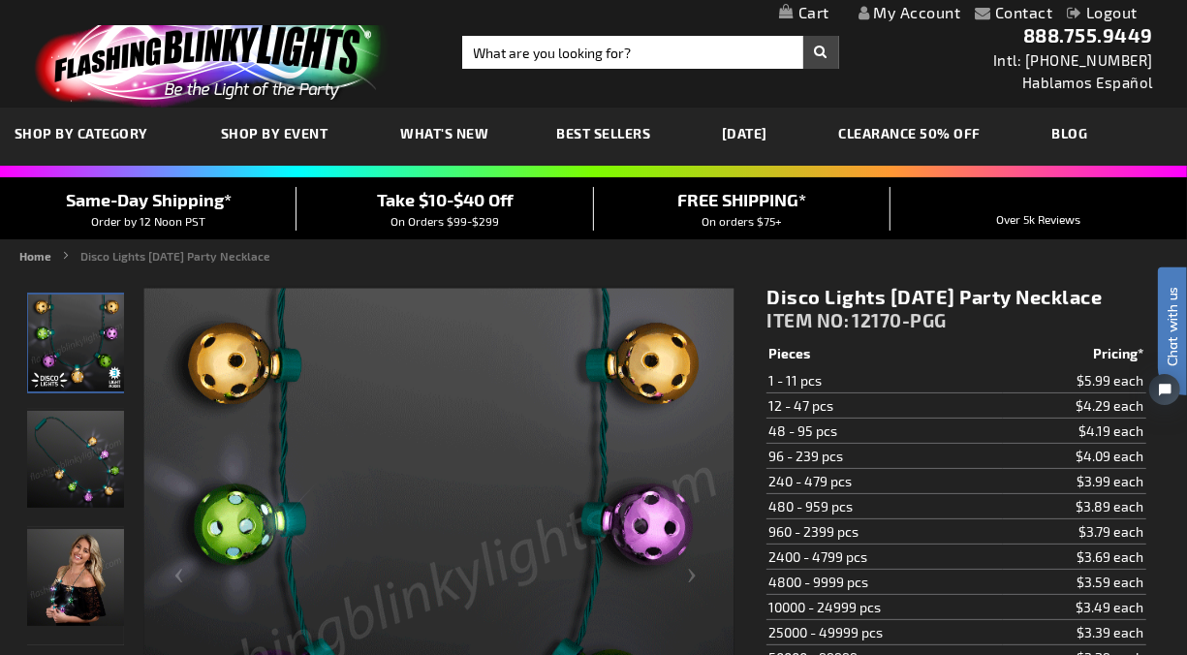
click at [920, 298] on h1 "Disco Lights Mardi Gras Party Necklace" at bounding box center [956, 297] width 379 height 24
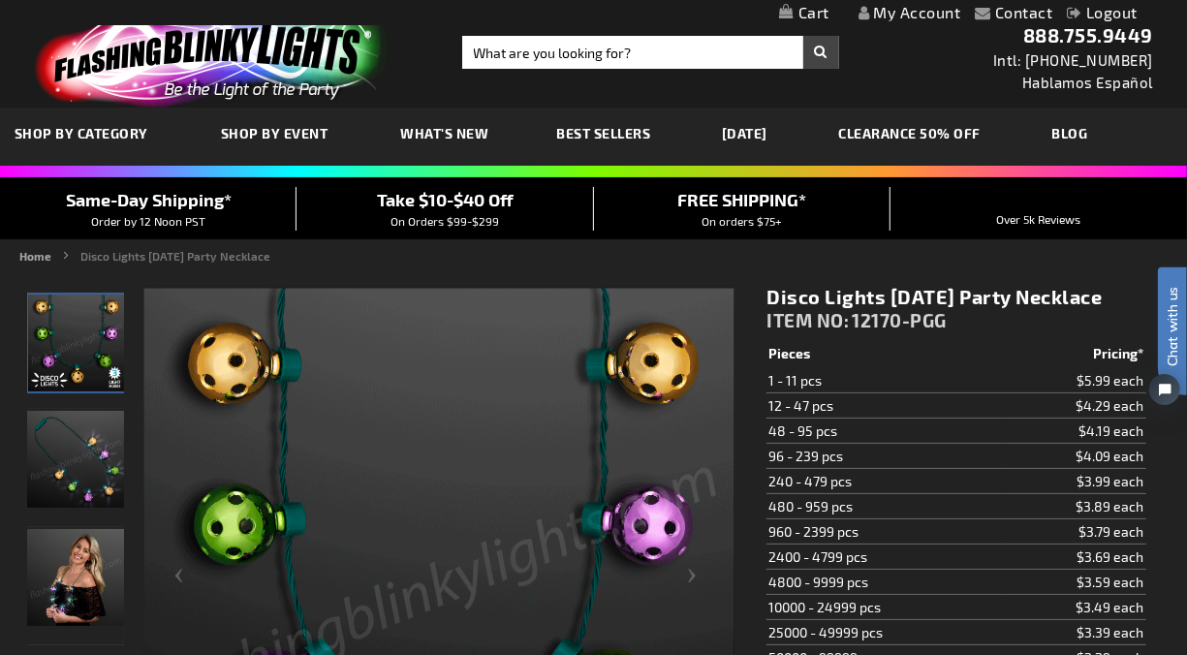
click at [937, 303] on h1 "Disco Lights Mardi Gras Party Necklace" at bounding box center [956, 297] width 379 height 24
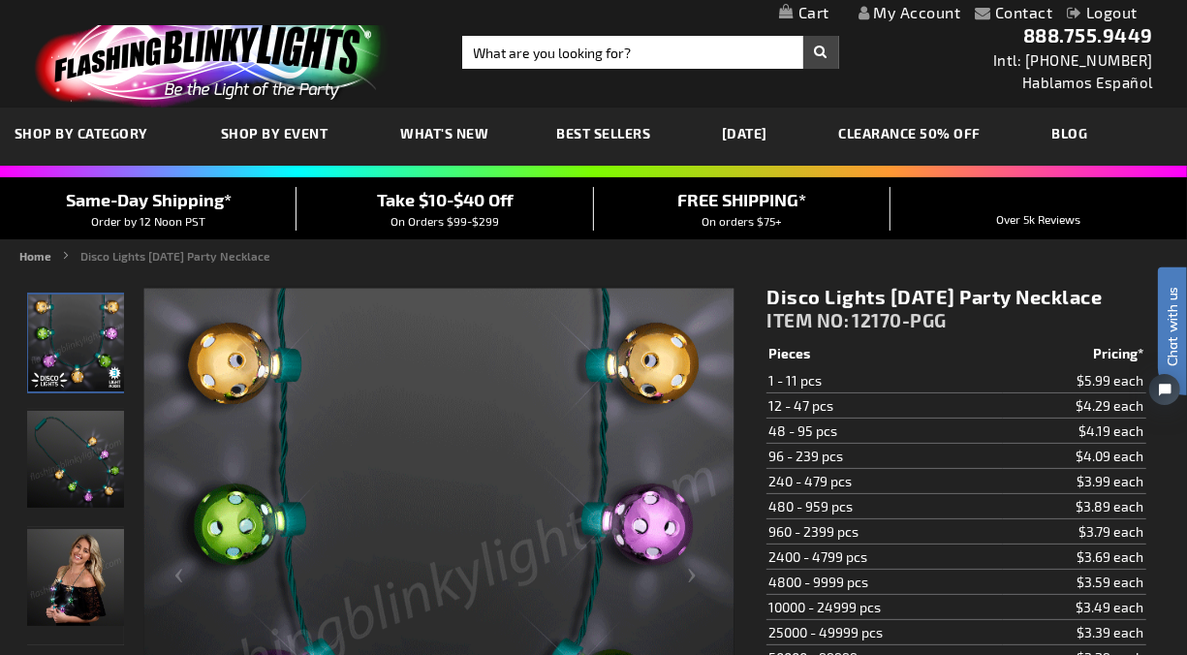
click at [926, 302] on h1 "Disco Lights Mardi Gras Party Necklace" at bounding box center [956, 297] width 379 height 24
click at [227, 65] on img at bounding box center [208, 55] width 378 height 105
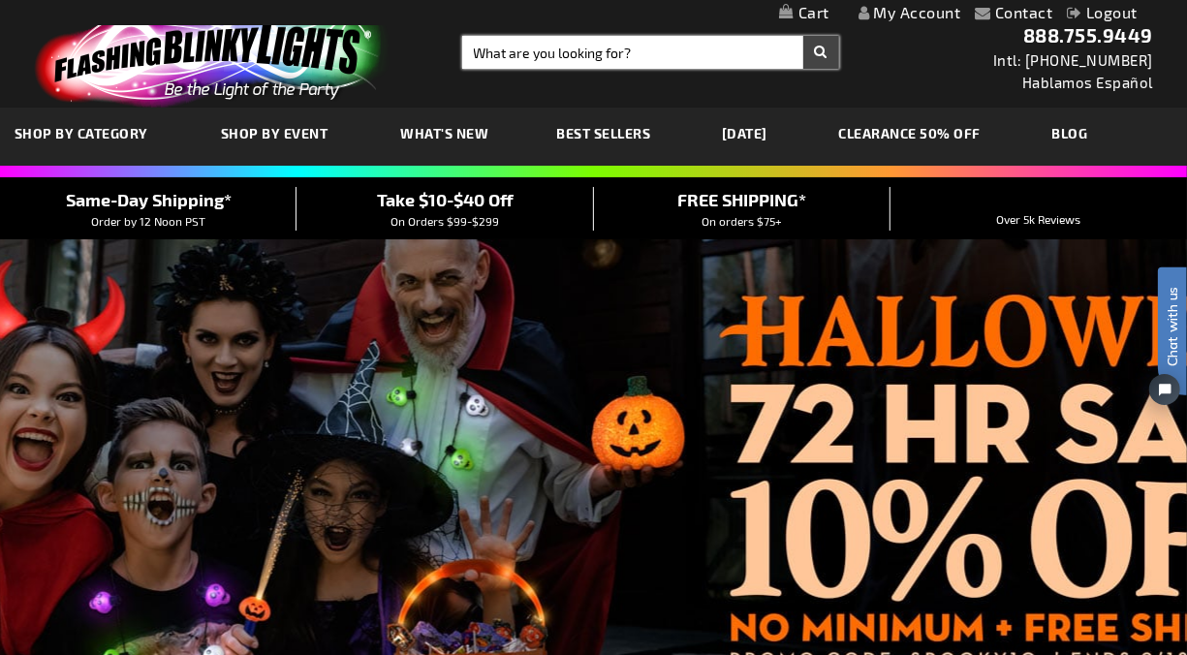
click at [558, 53] on input "Search" at bounding box center [650, 52] width 377 height 33
type input "11211"
click at [803, 36] on button "Search" at bounding box center [821, 52] width 36 height 33
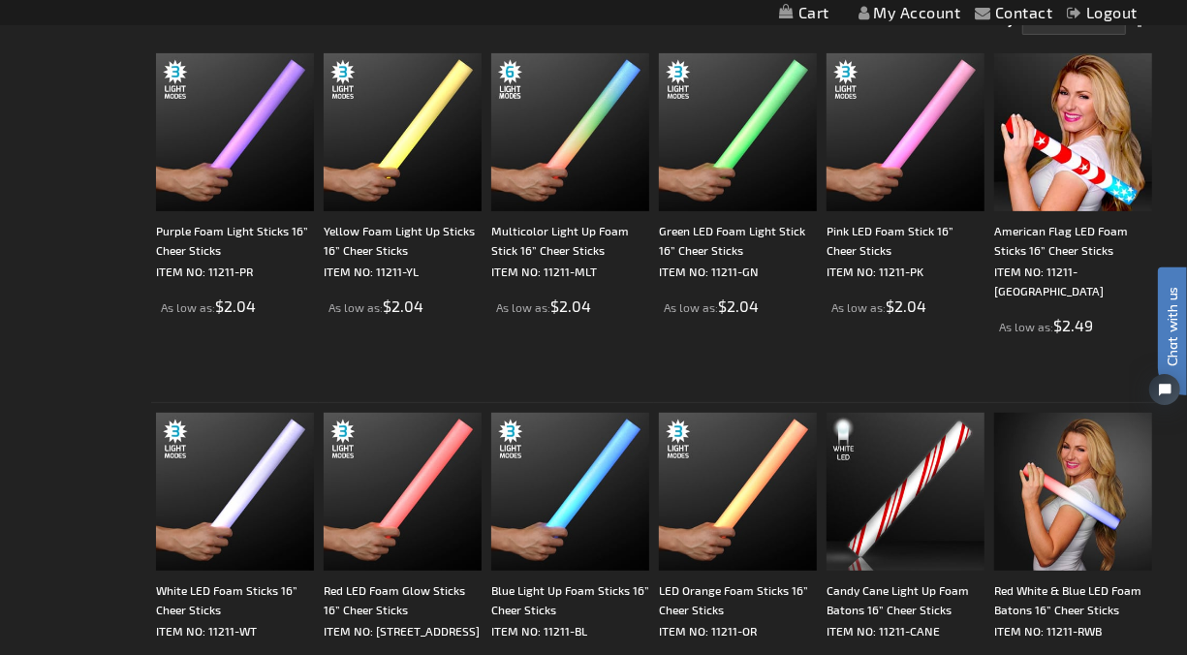
scroll to position [322, 0]
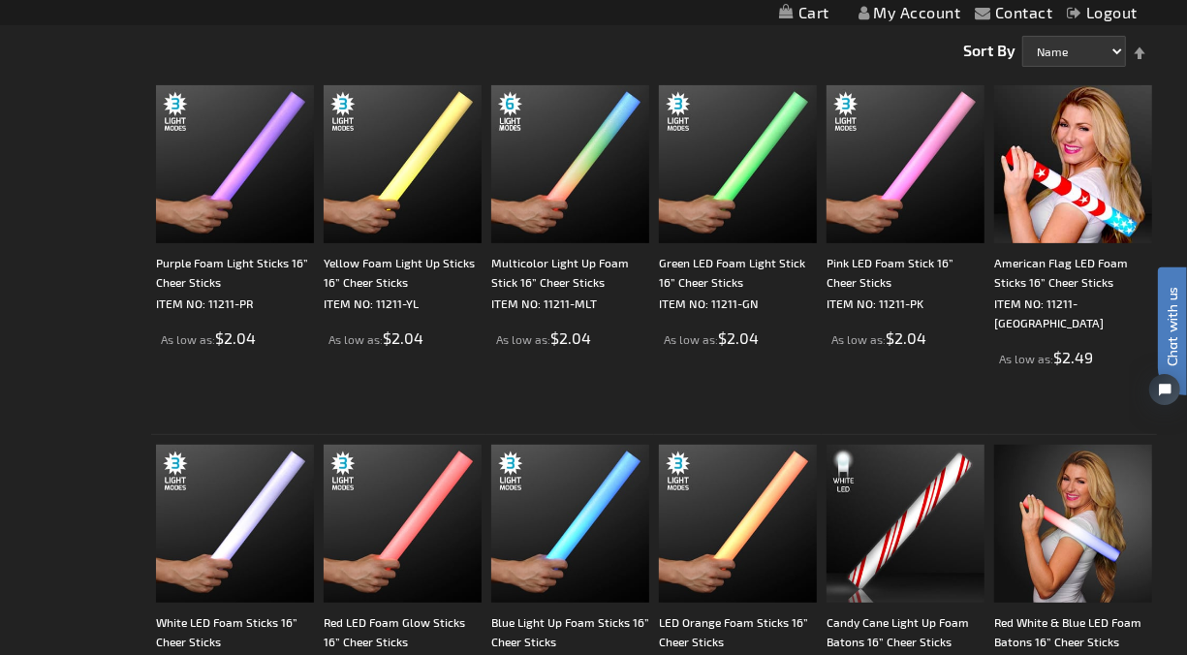
click at [62, 159] on div "Checkout as a new customer Creating an account has many benefits: See order and…" at bounding box center [594, 450] width 1128 height 863
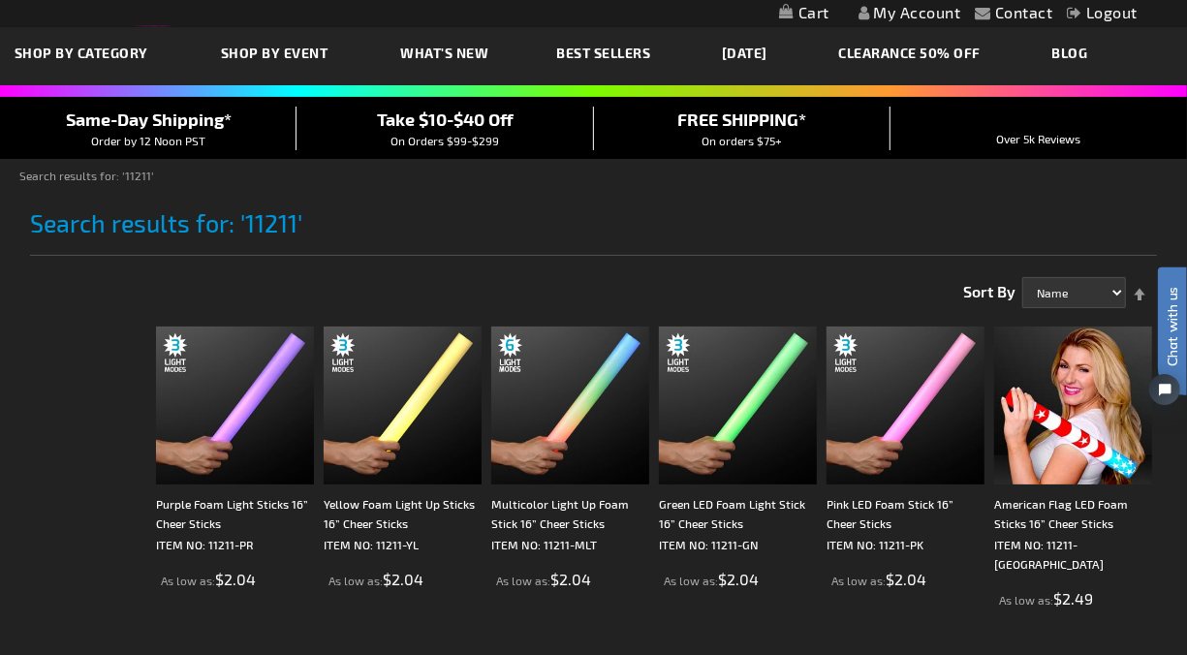
scroll to position [0, 0]
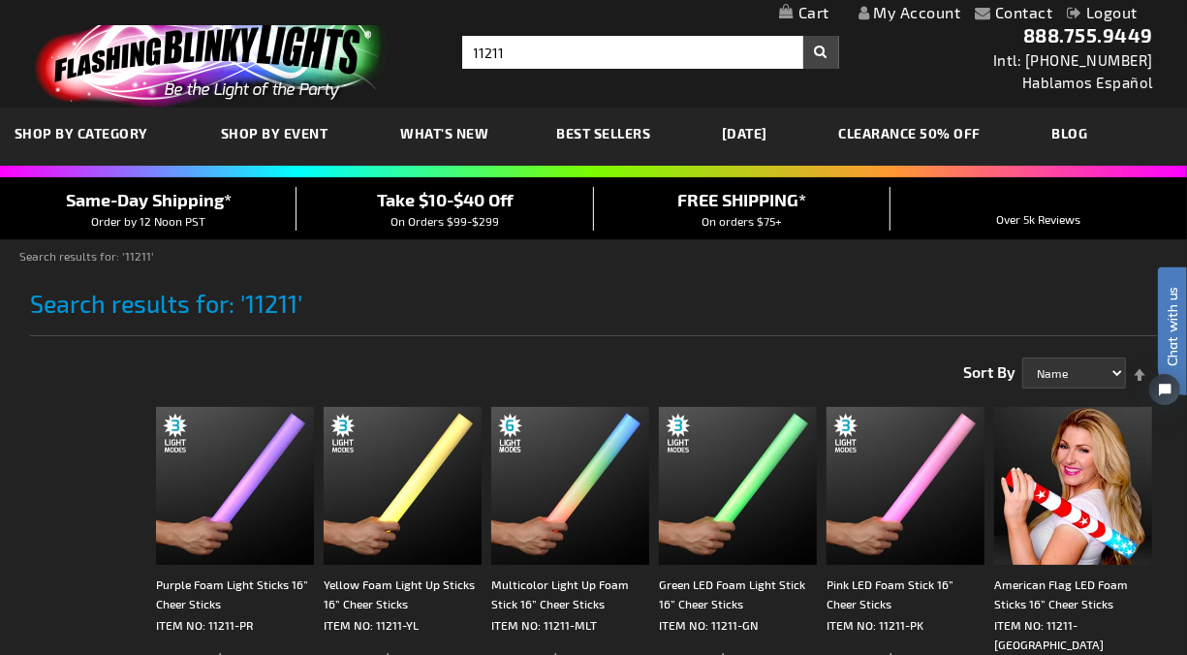
click at [138, 42] on img at bounding box center [208, 55] width 378 height 105
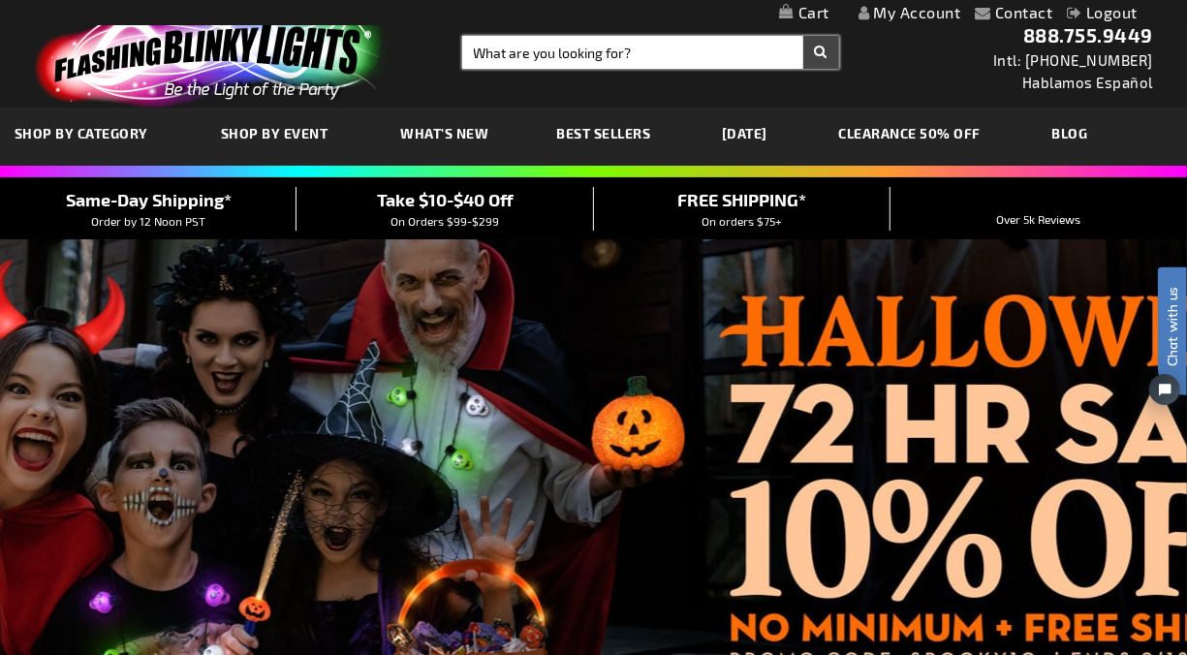
click at [512, 62] on input "Search" at bounding box center [650, 52] width 377 height 33
type input "12357"
click at [803, 36] on button "Search" at bounding box center [821, 52] width 36 height 33
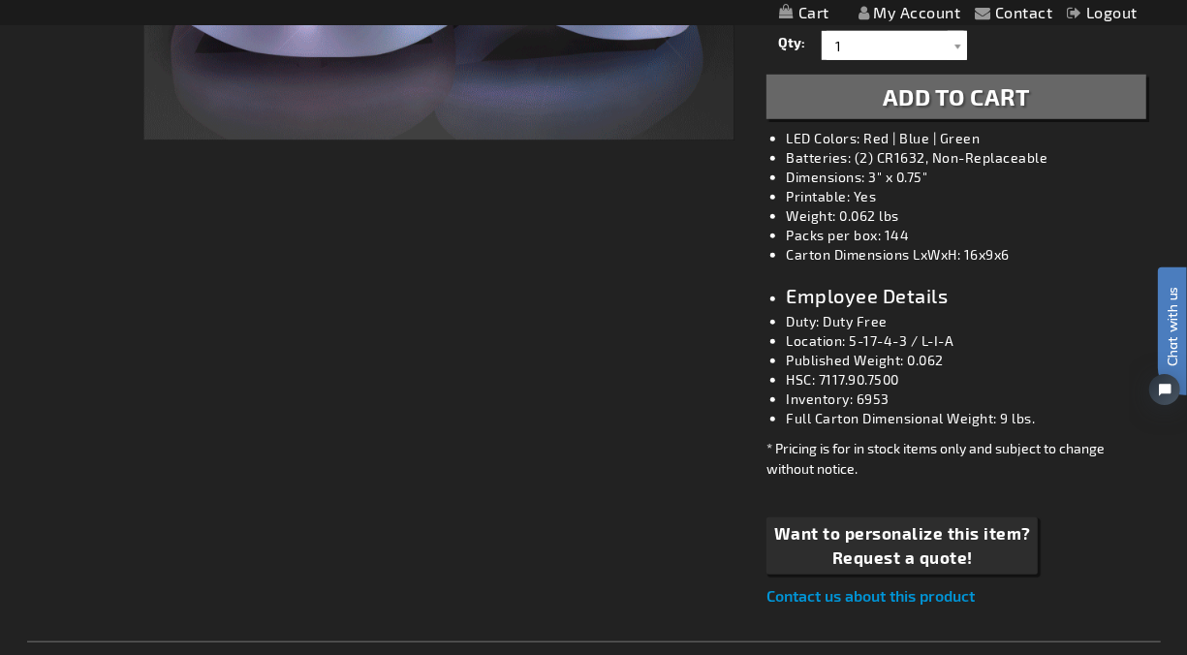
scroll to position [754, 0]
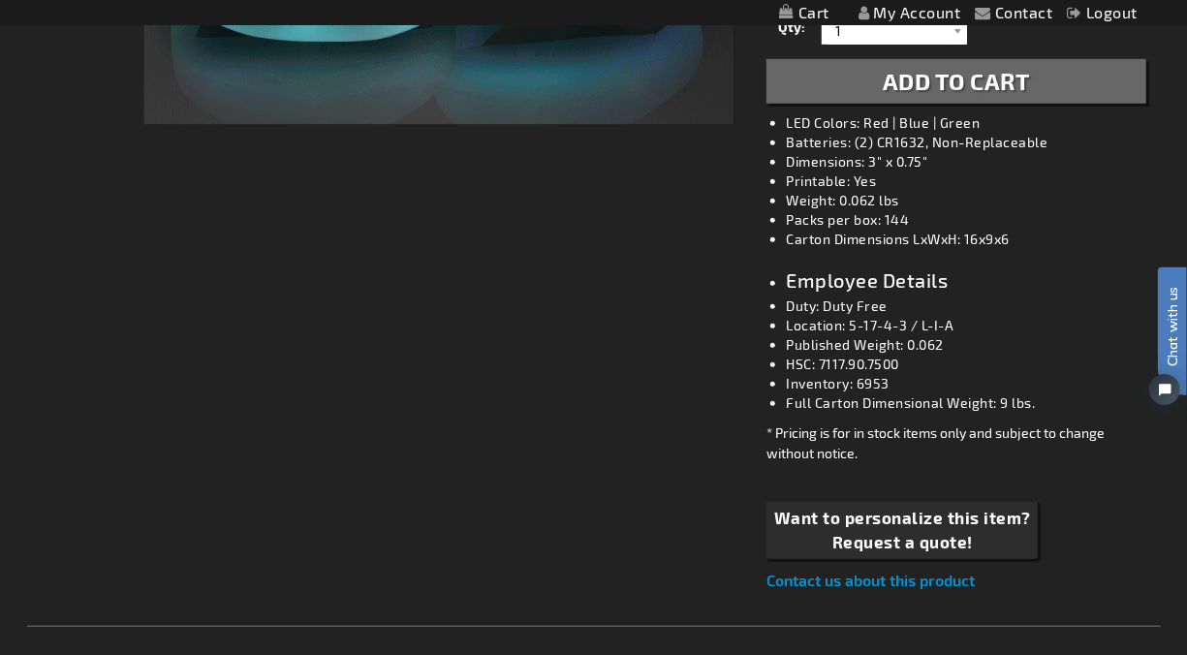
click at [930, 374] on li "Inventory: 6953" at bounding box center [975, 383] width 379 height 19
